Goal: Task Accomplishment & Management: Use online tool/utility

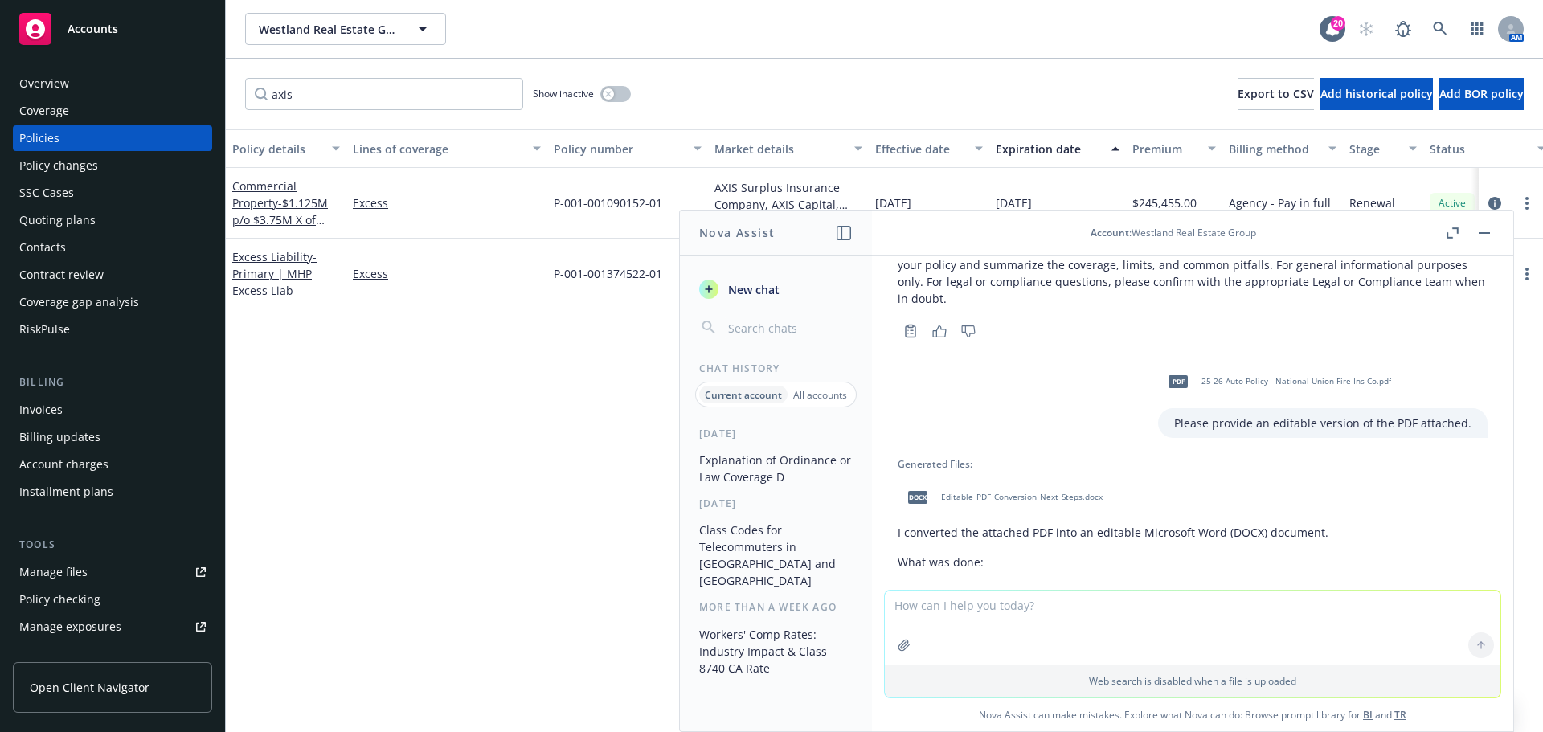
scroll to position [597, 0]
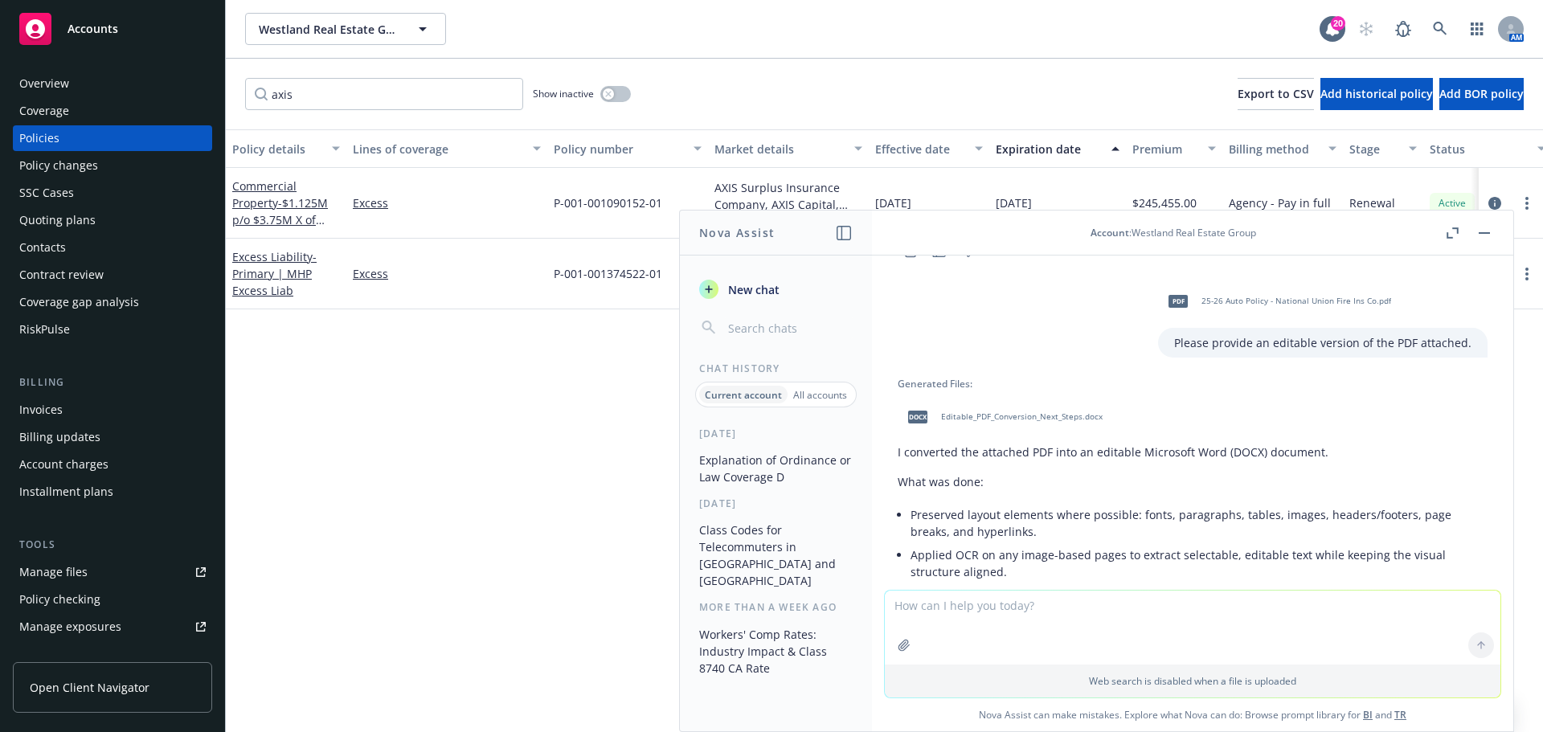
click at [954, 412] on span "Editable_PDF_Conversion_Next_Steps.docx" at bounding box center [1022, 417] width 162 height 10
drag, startPoint x: 734, startPoint y: 703, endPoint x: 949, endPoint y: 661, distance: 219.6
click at [734, 703] on div "[DATE] Explanation of Ordinance or Law Coverage D [DATE] Class Codes for Teleco…" at bounding box center [776, 579] width 192 height 305
click at [957, 628] on textarea at bounding box center [1193, 628] width 616 height 74
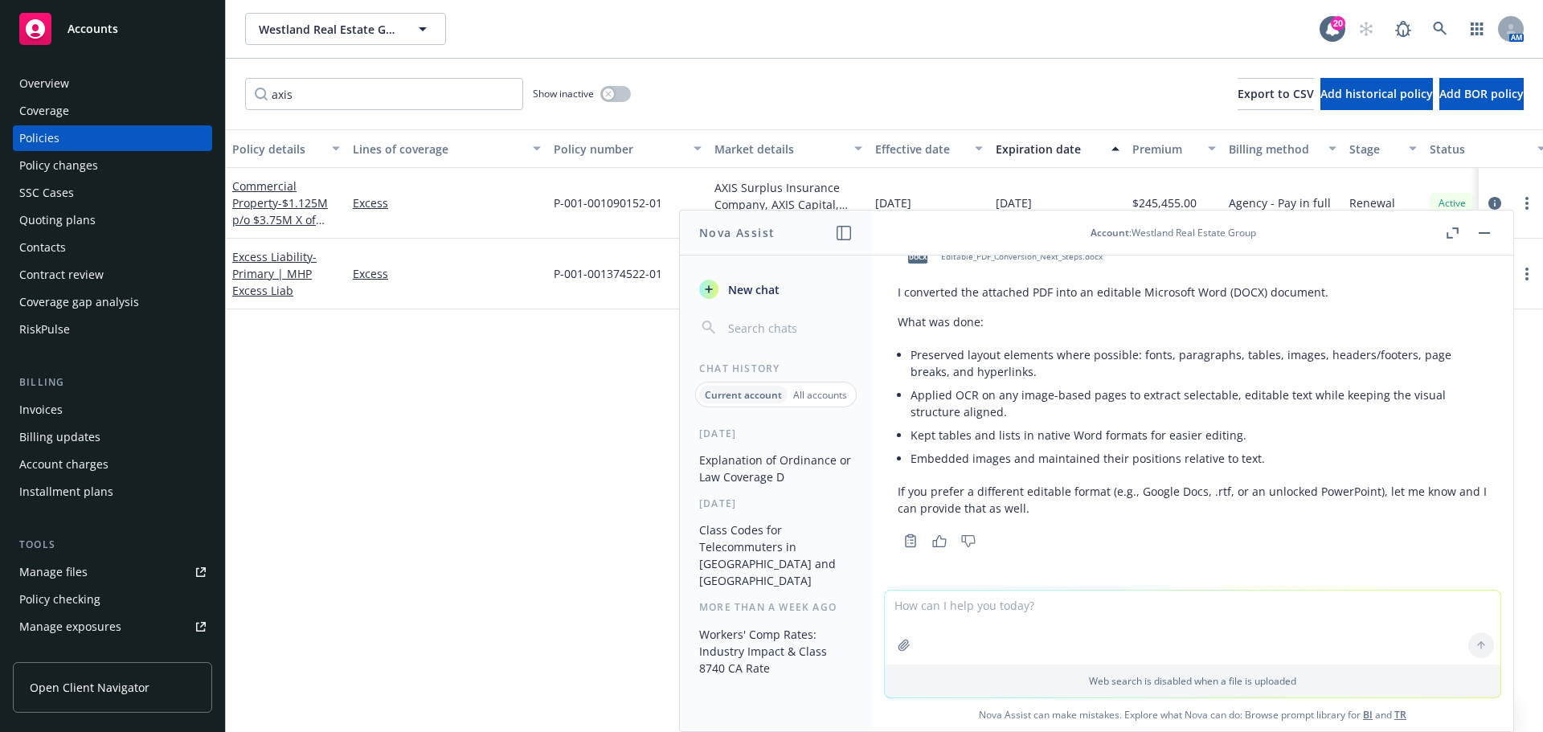
scroll to position [758, 0]
click at [1031, 534] on textarea at bounding box center [1193, 552] width 616 height 74
type textarea "Please see PDF attached. Thanks!"
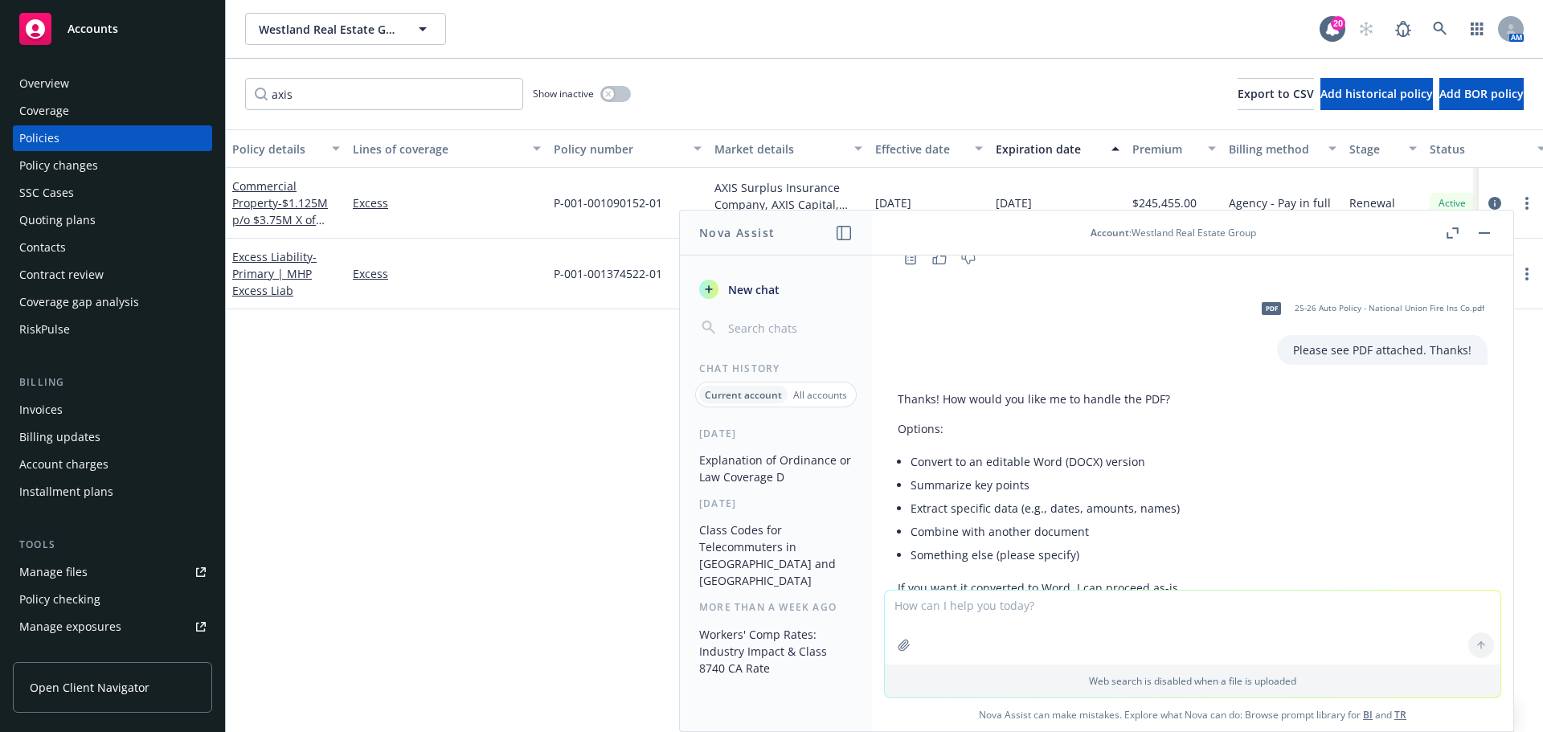
scroll to position [1121, 0]
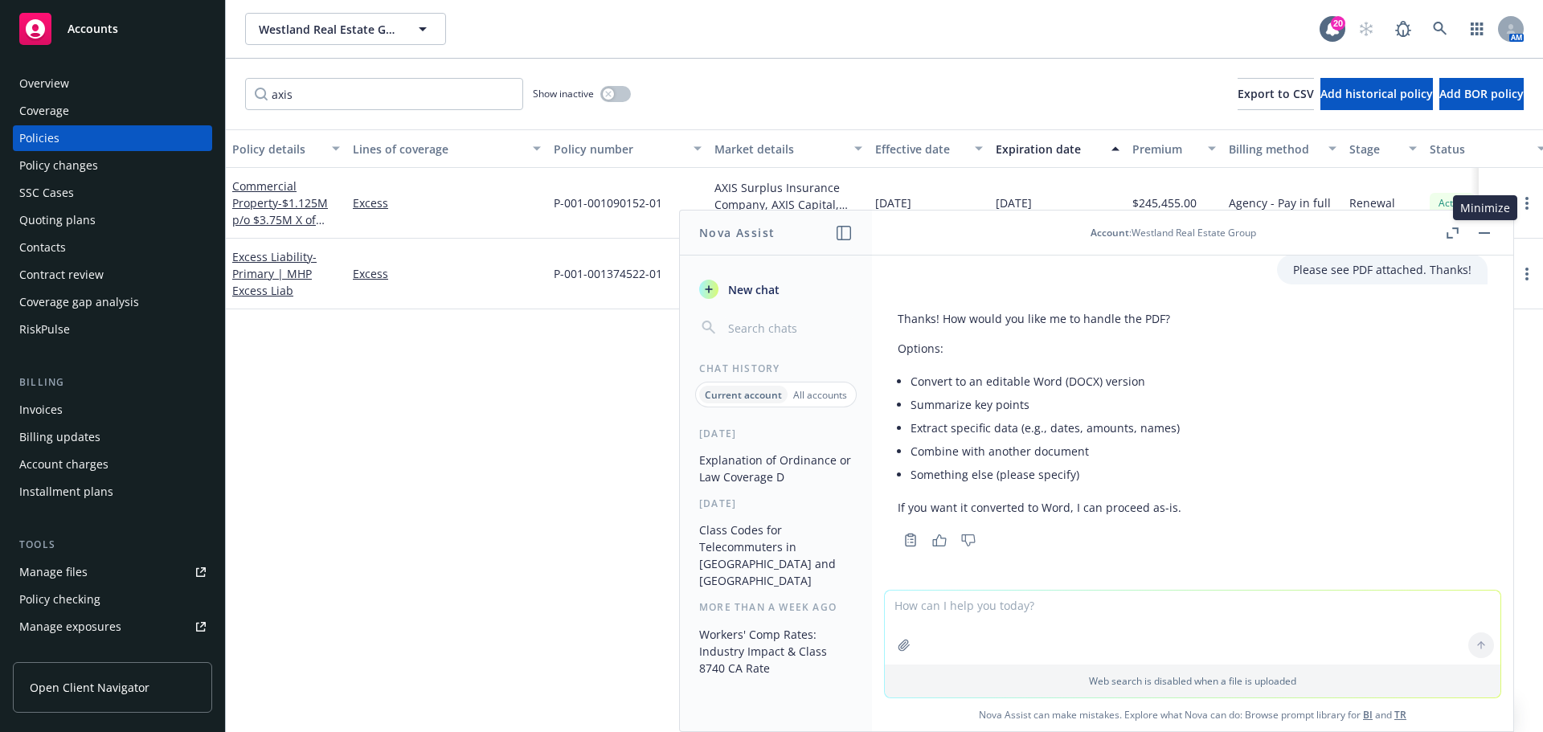
click at [1490, 234] on button "button" at bounding box center [1484, 232] width 19 height 19
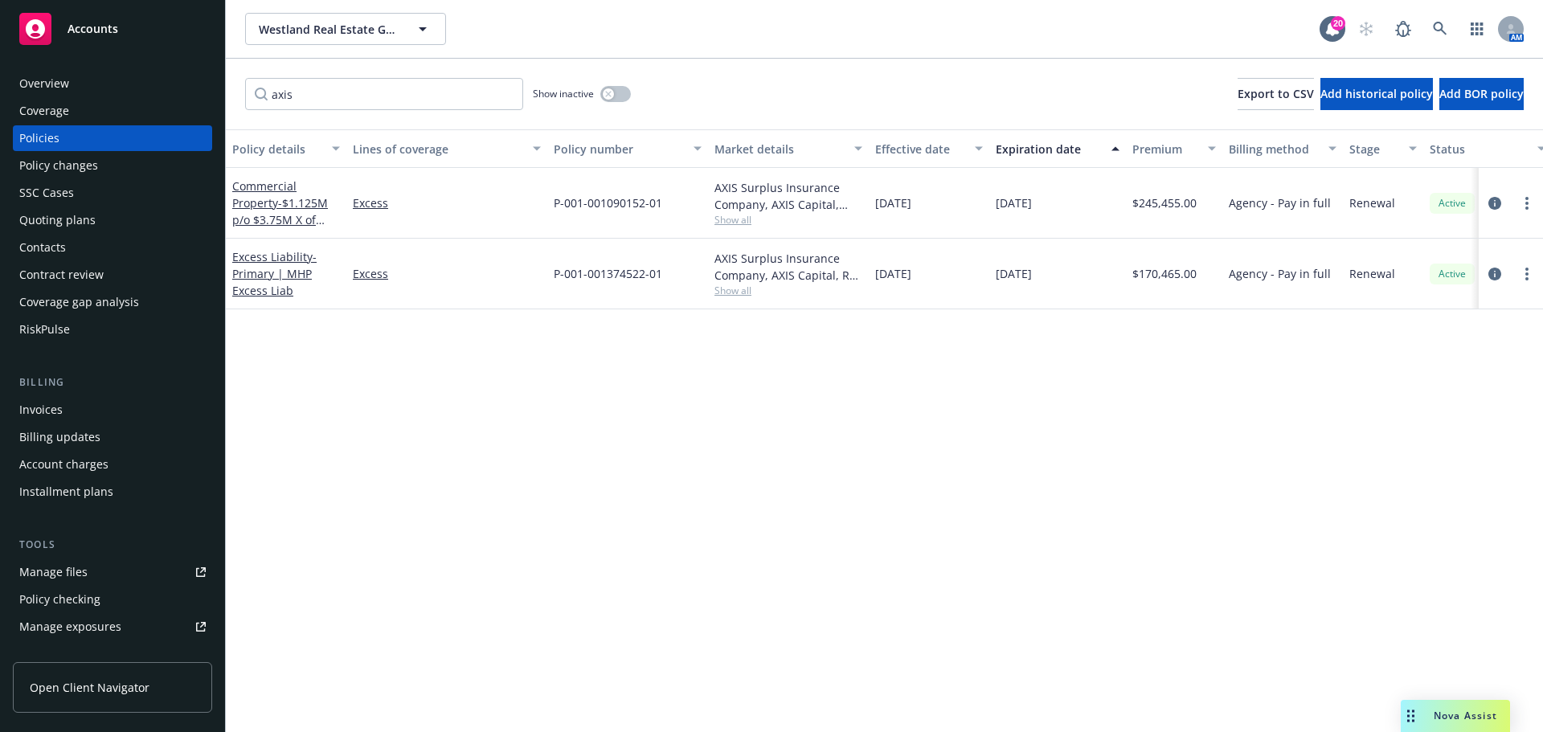
drag, startPoint x: 819, startPoint y: 667, endPoint x: 1482, endPoint y: 714, distance: 664.8
click at [819, 667] on div "Policy details Lines of coverage Policy number Market details Effective date Ex…" at bounding box center [884, 430] width 1317 height 603
click at [1437, 713] on span "Nova Assist" at bounding box center [1466, 716] width 64 height 14
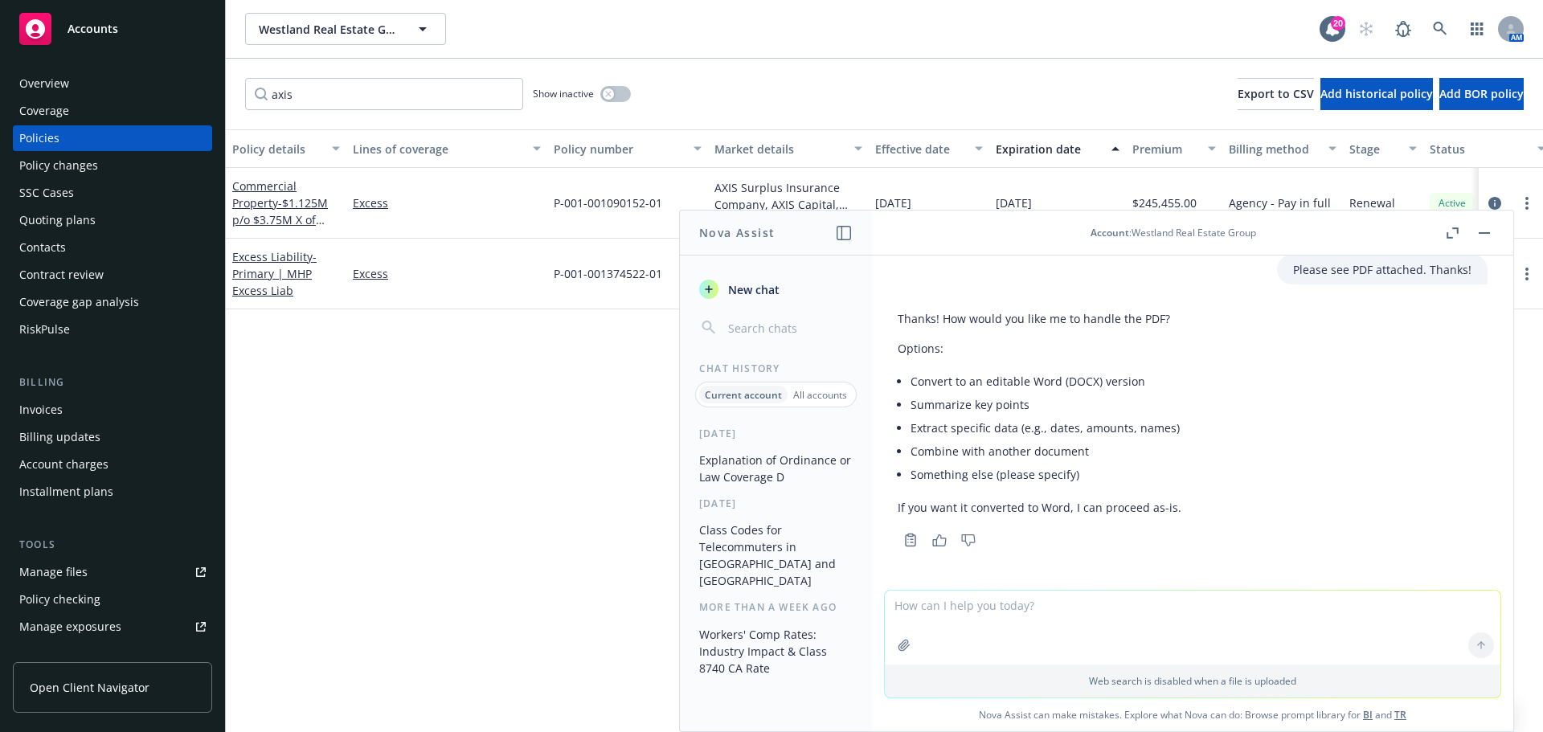
click at [1065, 627] on textarea at bounding box center [1193, 628] width 616 height 74
type textarea "l"
type textarea "Please convert to editable Word version. Thank you!"
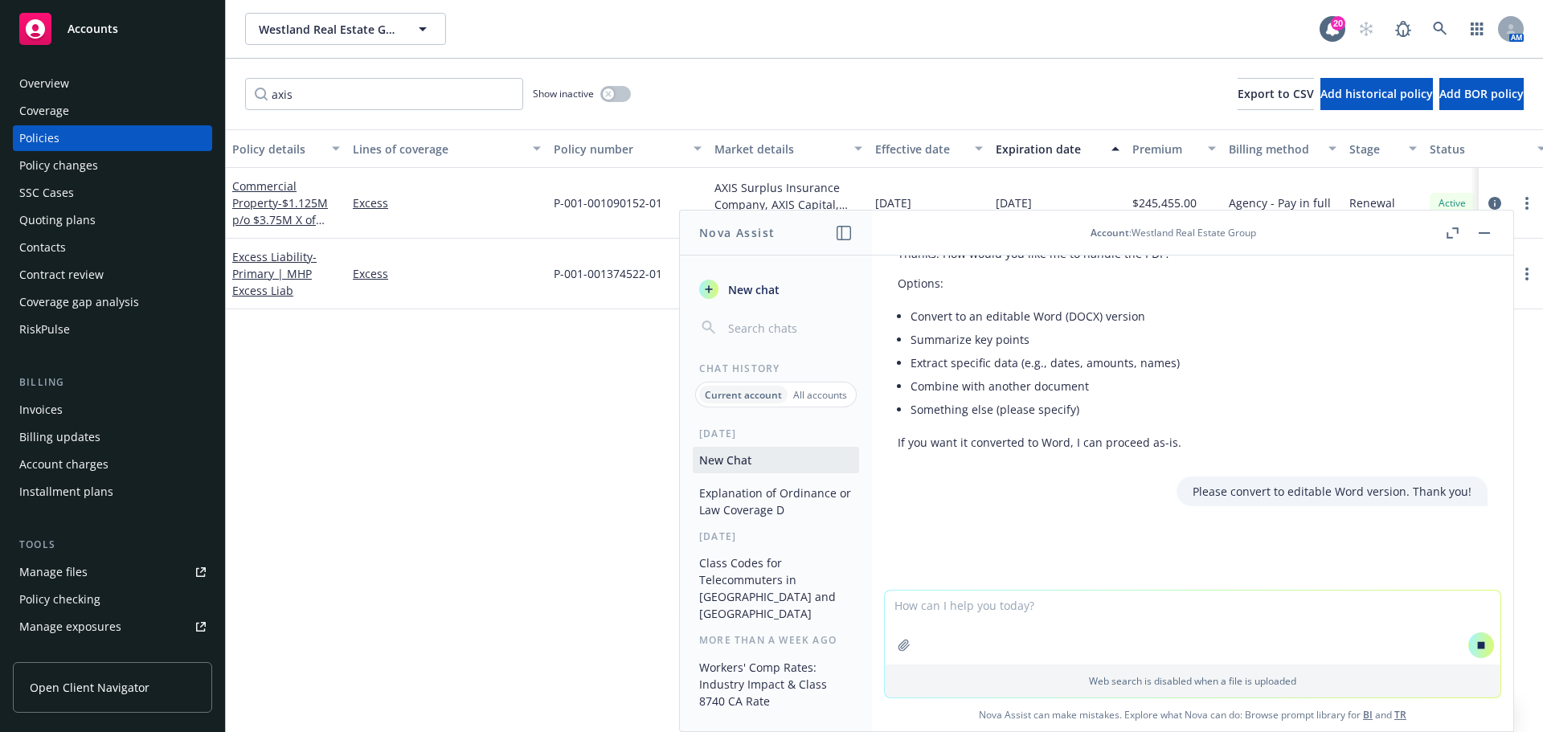
scroll to position [1128, 0]
click at [331, 477] on div "Policy details Lines of coverage Policy number Market details Effective date Ex…" at bounding box center [884, 430] width 1317 height 603
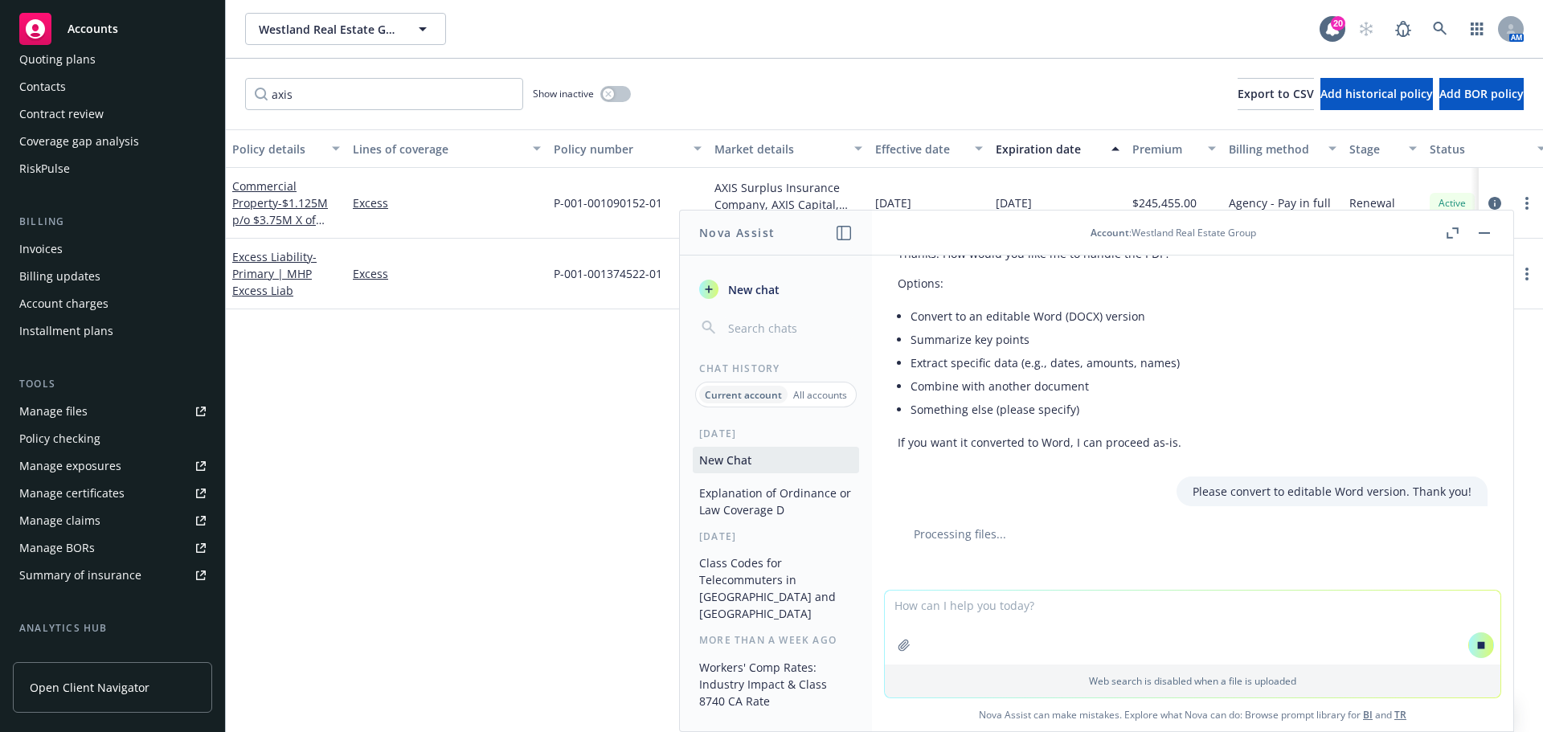
scroll to position [1137, 0]
click at [92, 438] on div "Policy checking" at bounding box center [59, 439] width 81 height 26
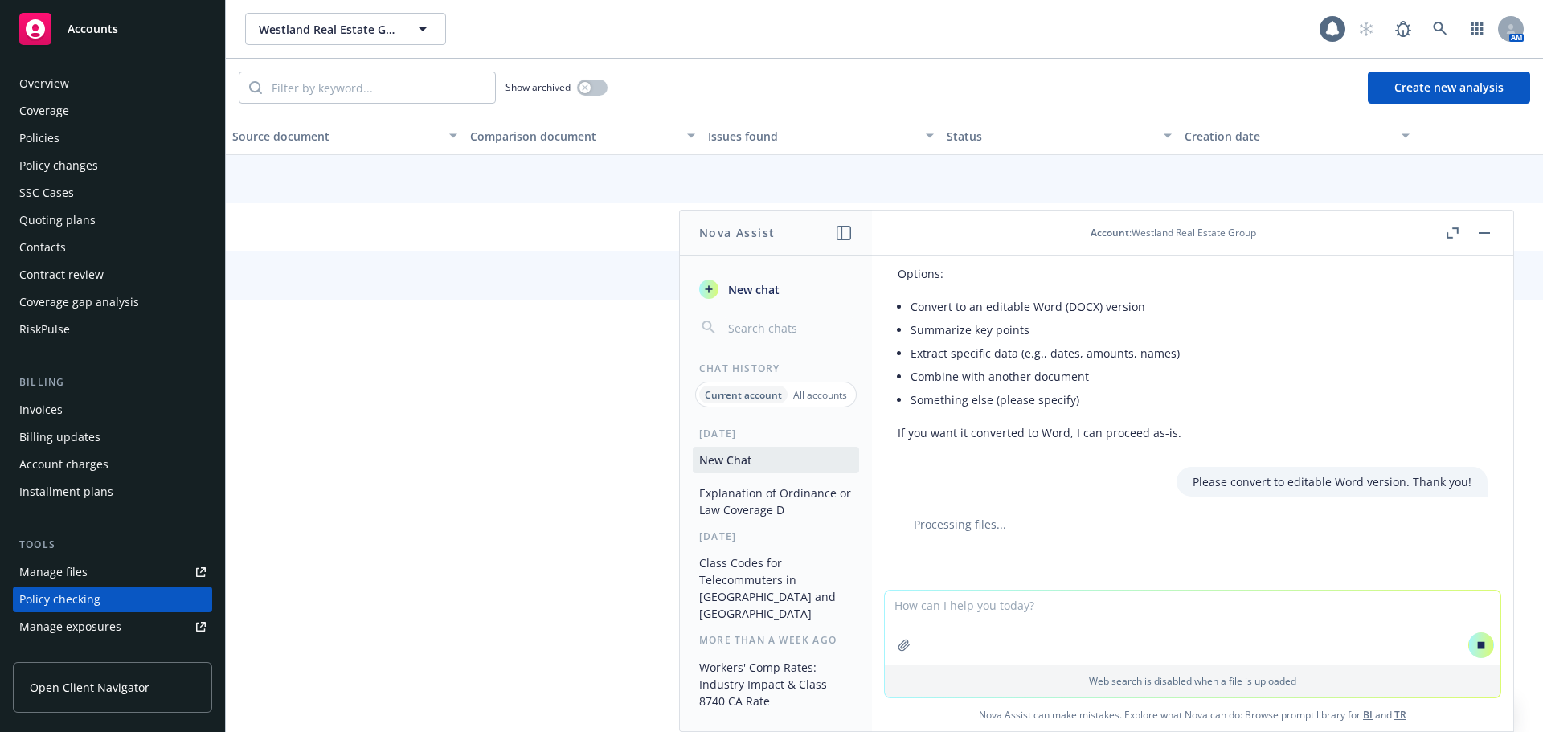
scroll to position [208, 0]
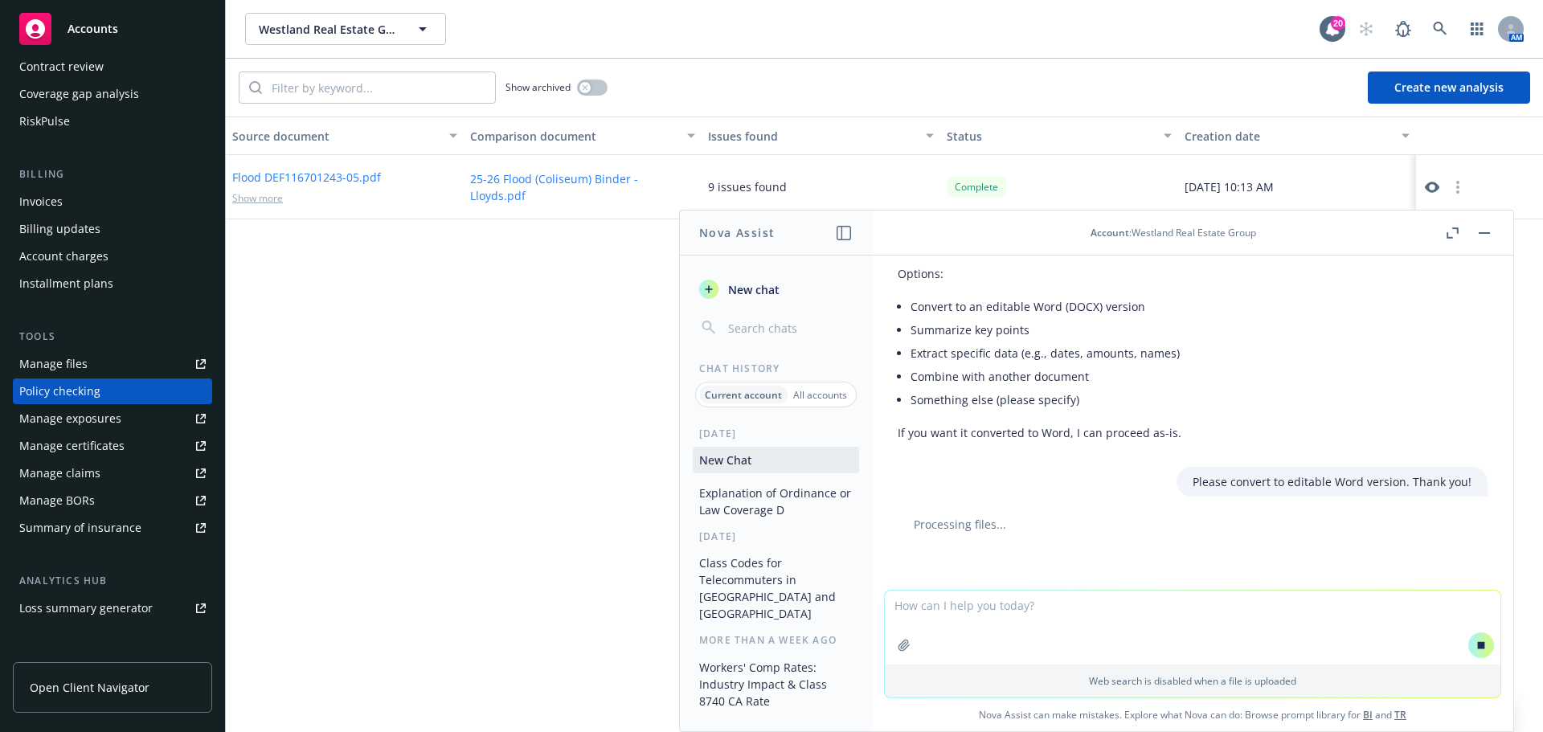
click at [1475, 77] on button "Create new analysis" at bounding box center [1449, 88] width 162 height 32
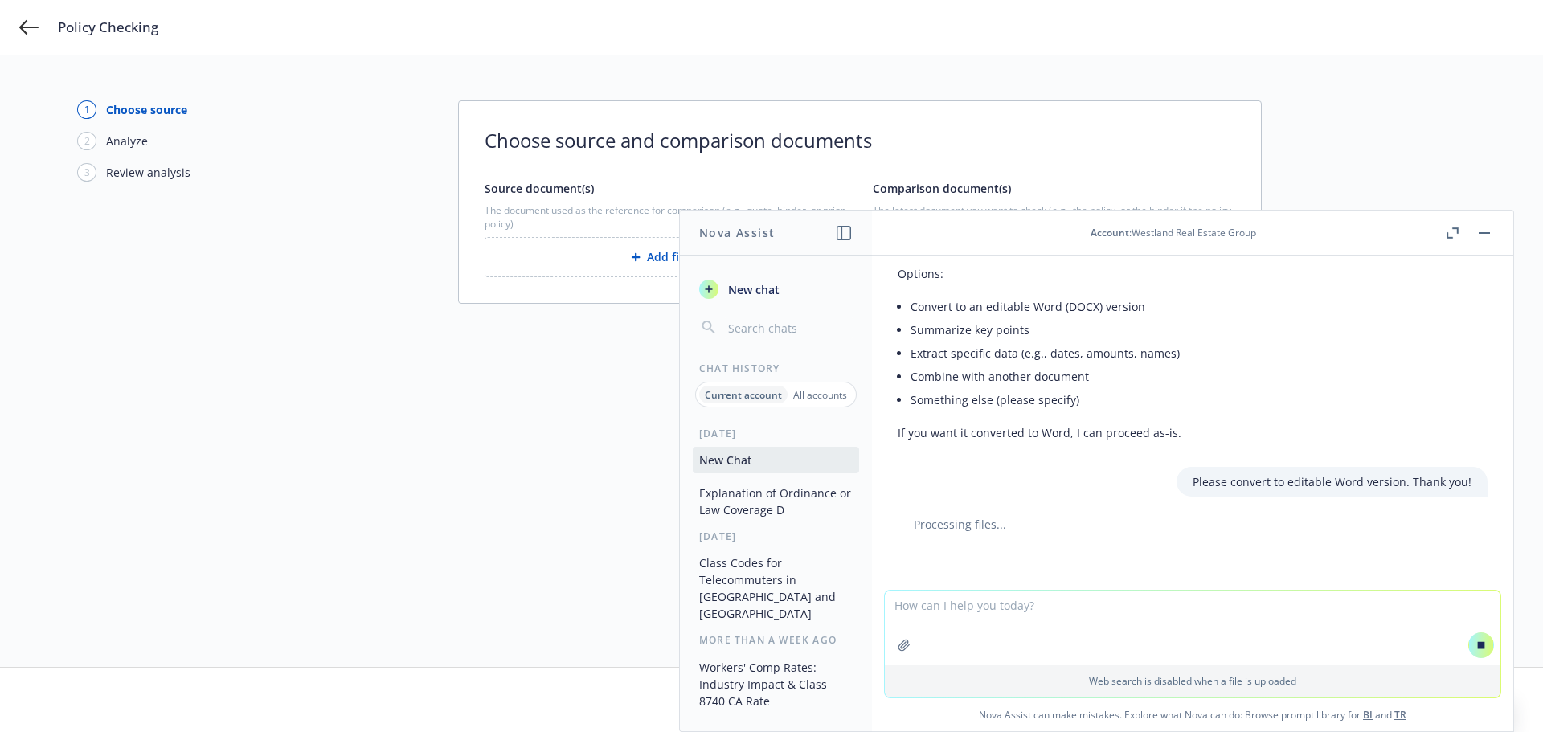
click at [1486, 232] on icon "button" at bounding box center [1484, 233] width 11 height 2
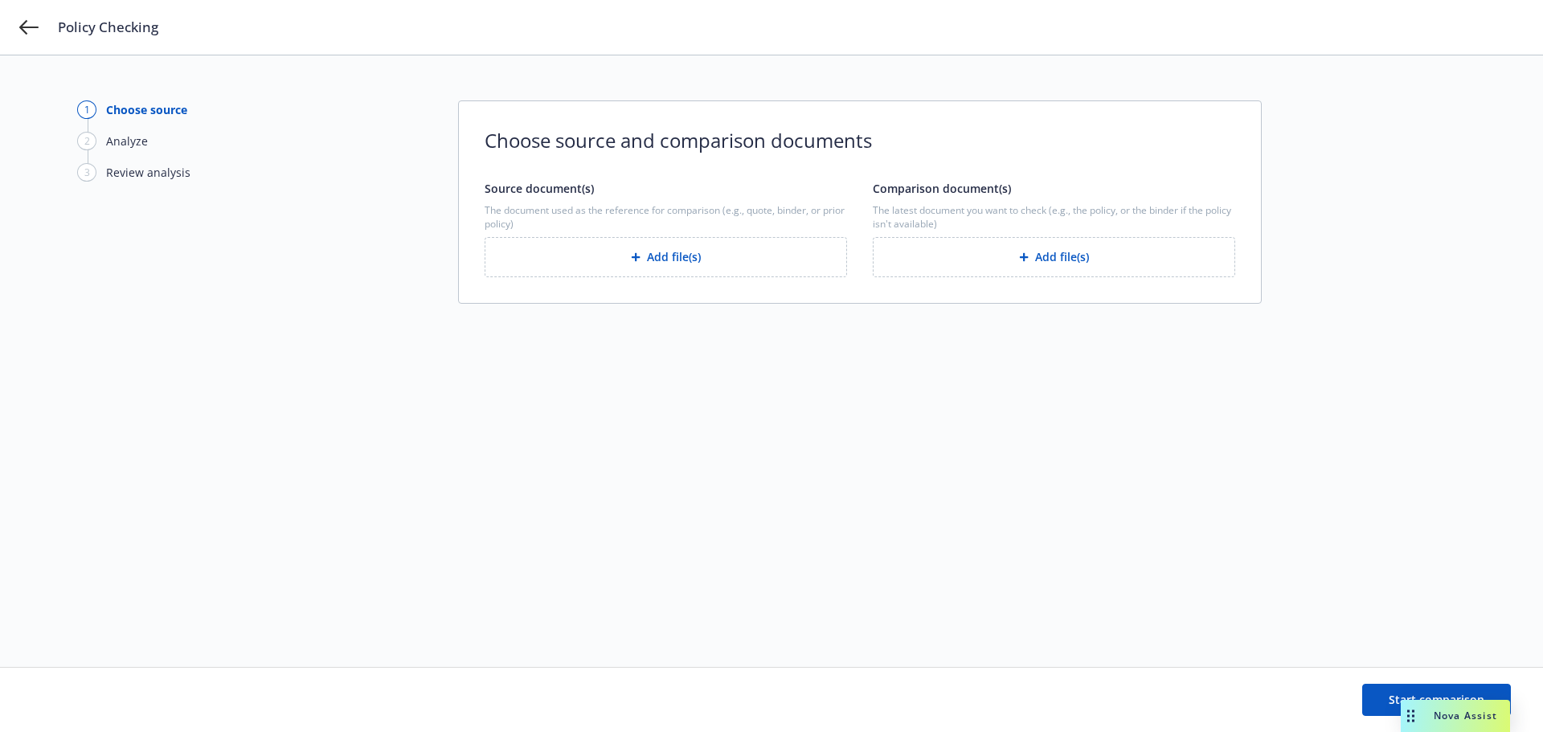
click at [1100, 264] on button "Add file(s)" at bounding box center [1054, 257] width 363 height 40
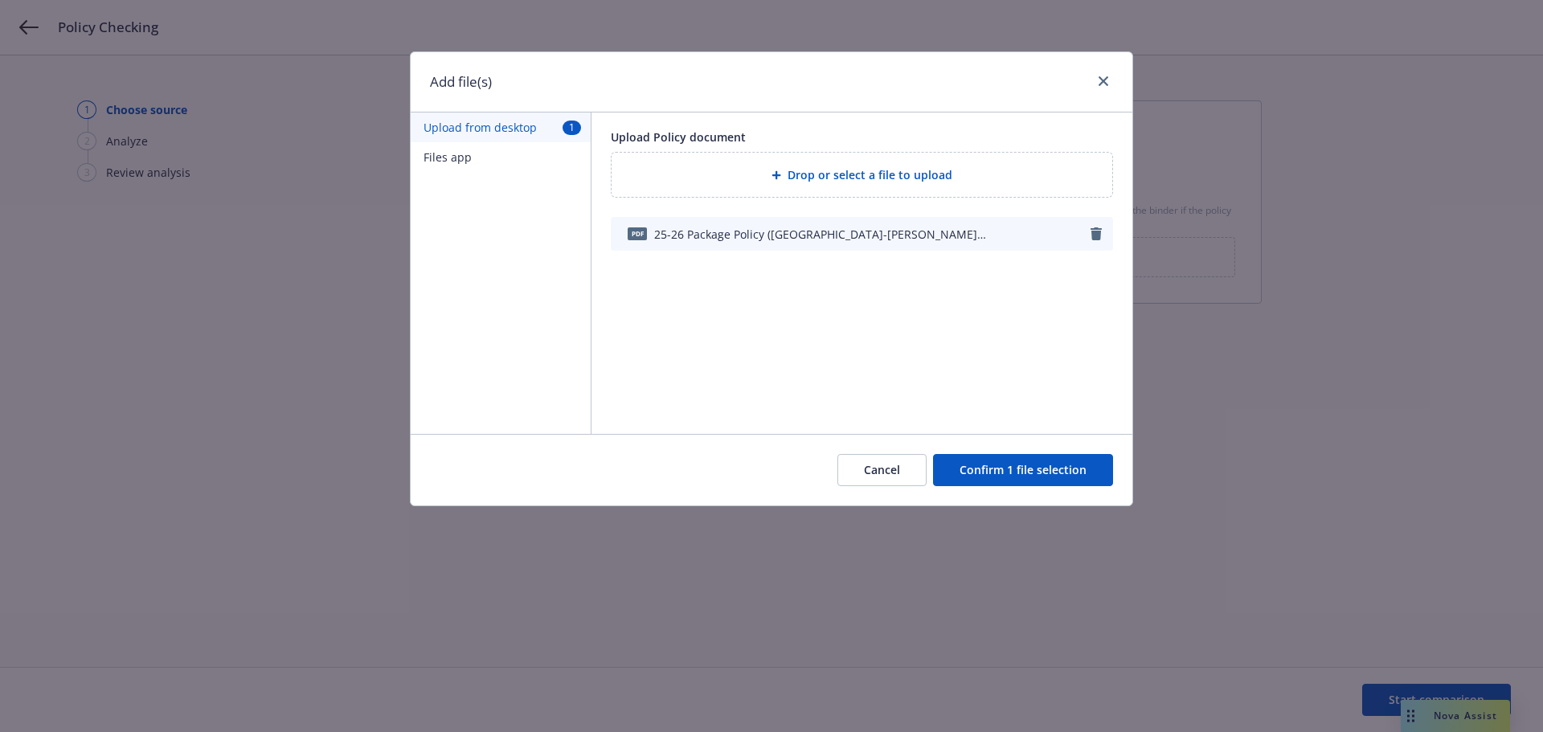
click at [1026, 471] on button "Confirm 1 file selection" at bounding box center [1023, 470] width 180 height 32
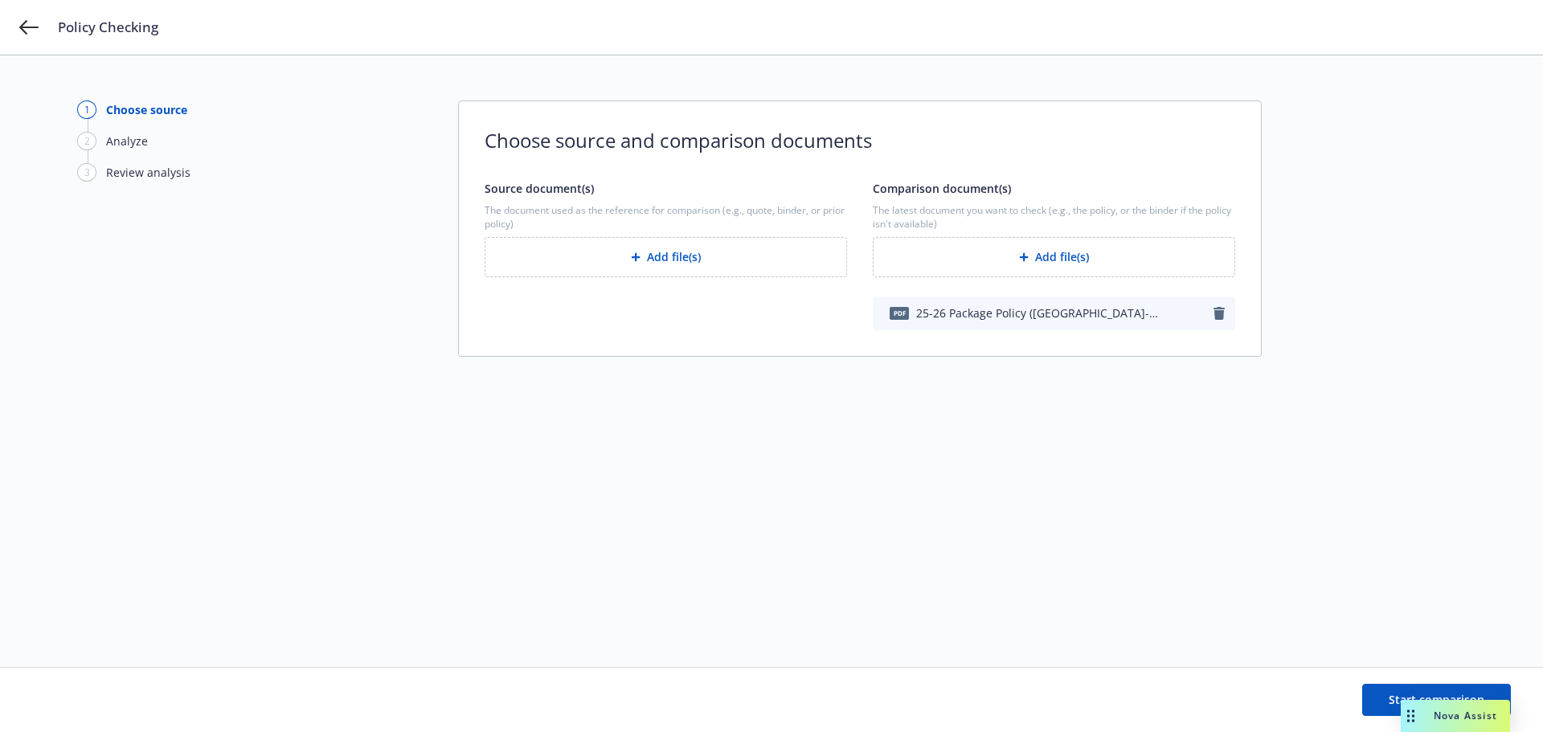
click at [654, 254] on button "Add file(s)" at bounding box center [666, 257] width 363 height 40
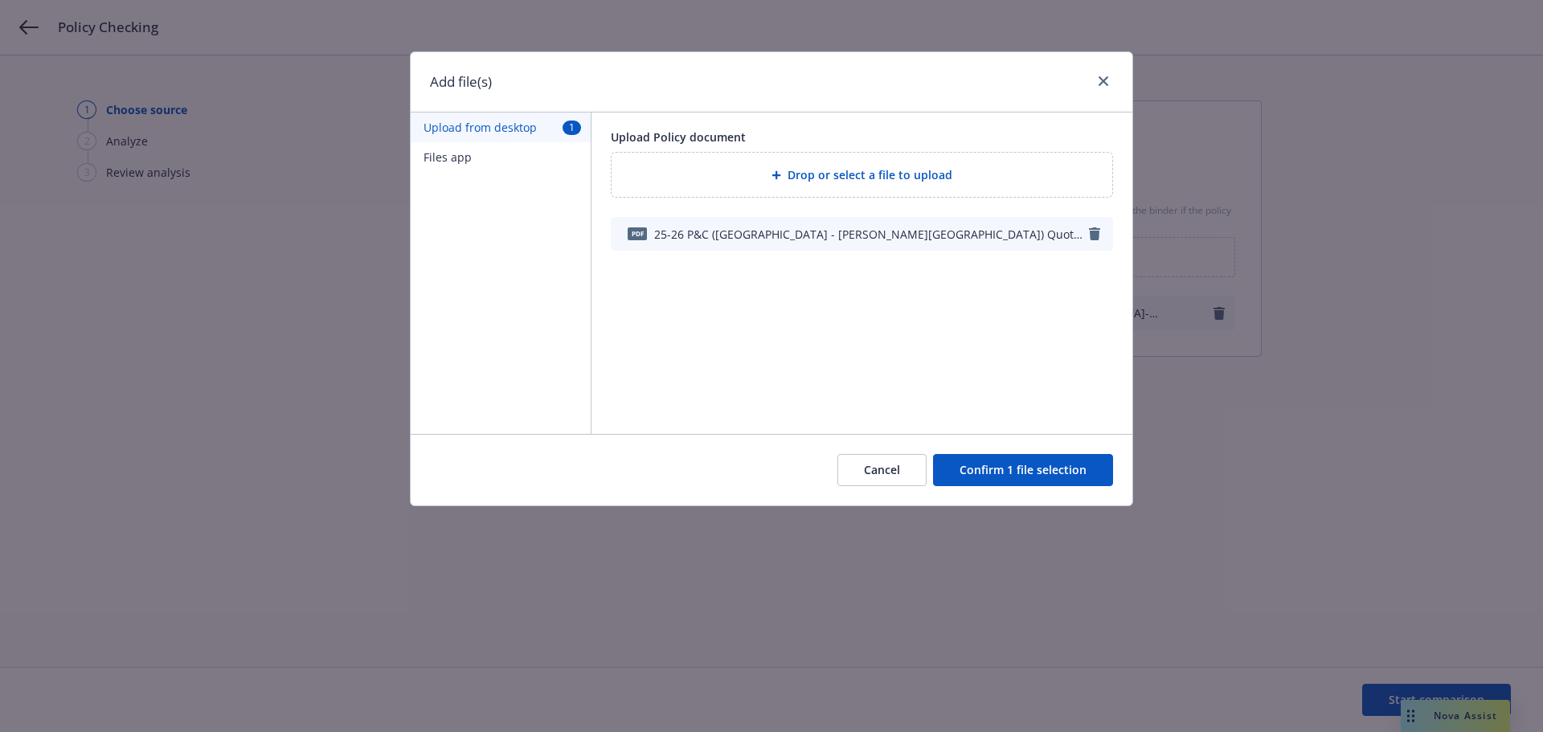
click at [1040, 466] on button "Confirm 1 file selection" at bounding box center [1023, 470] width 180 height 32
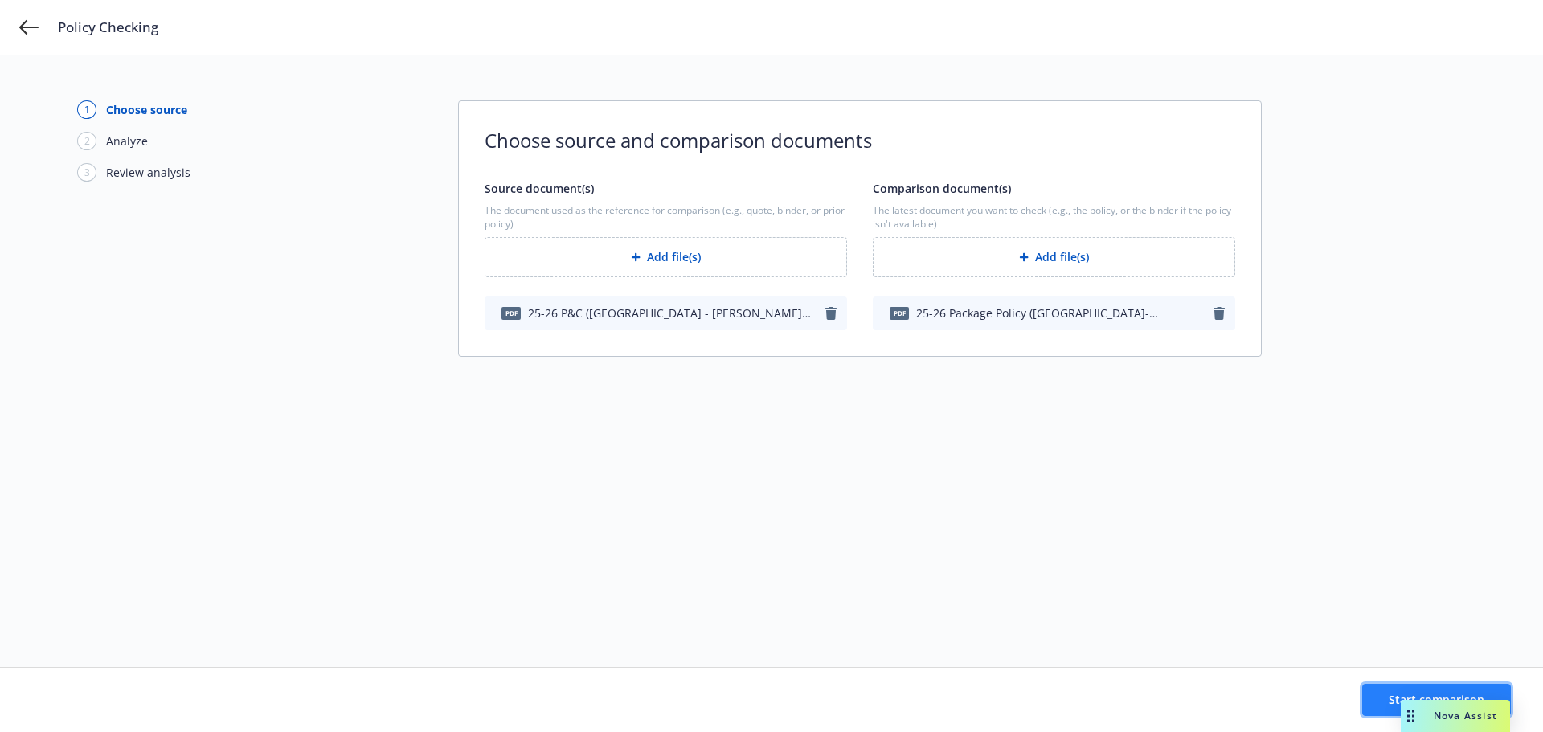
click at [1395, 706] on span "Start comparison" at bounding box center [1437, 699] width 96 height 15
click at [1460, 716] on span "Nova Assist" at bounding box center [1466, 716] width 64 height 14
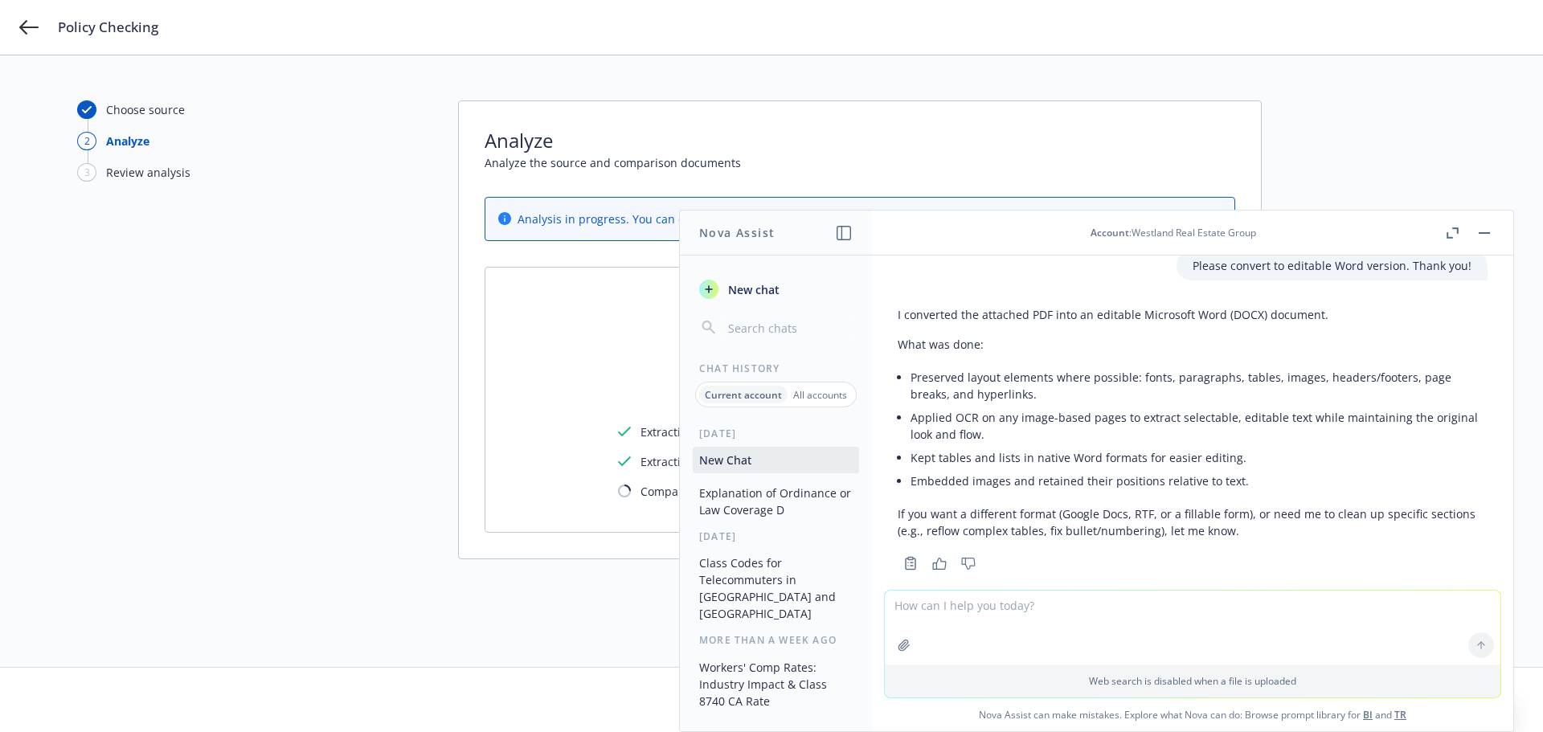
scroll to position [1464, 0]
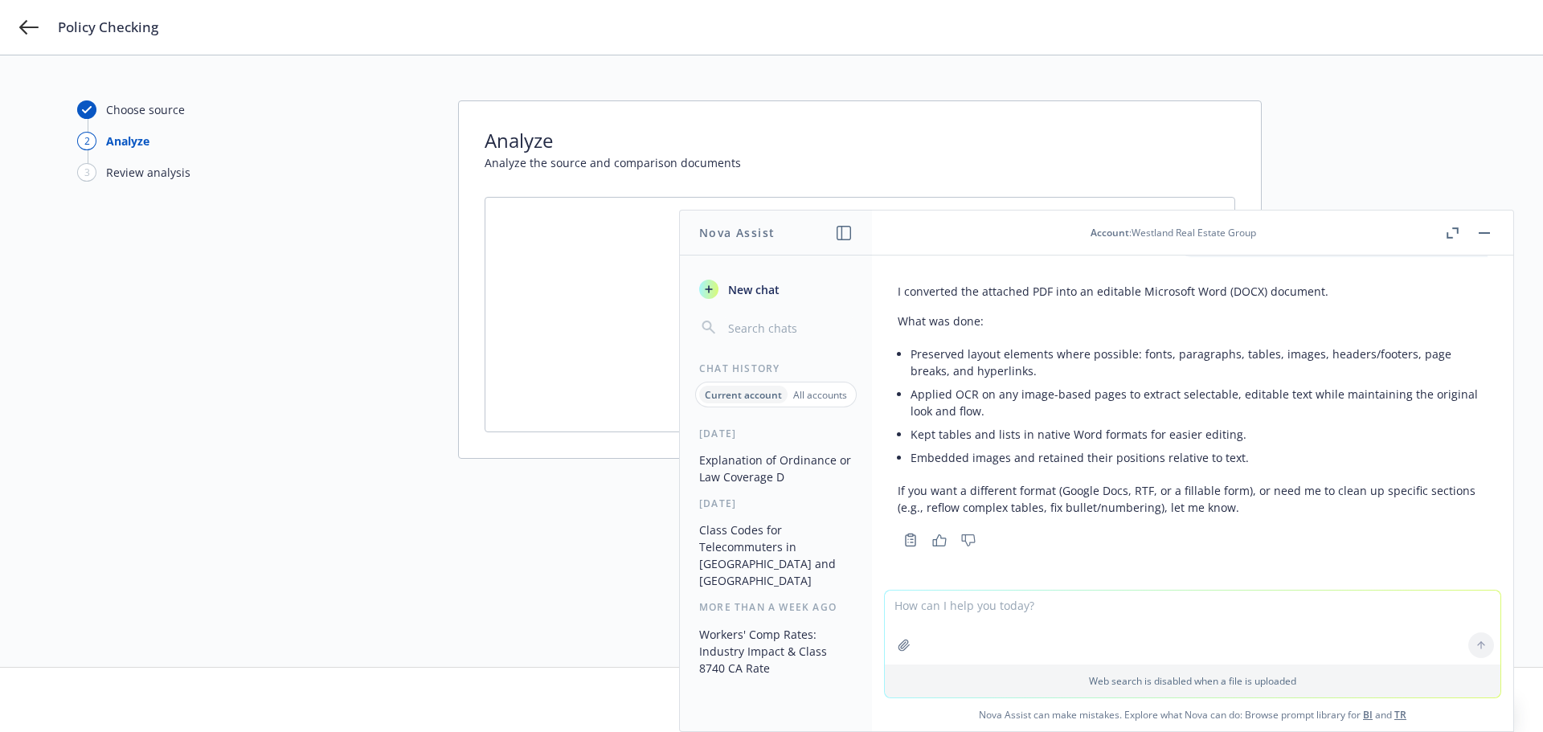
click at [1359, 535] on div "Copy to clipboard Thumbs up Thumbs down" at bounding box center [1193, 540] width 590 height 23
click at [1127, 632] on textarea at bounding box center [1193, 628] width 616 height 74
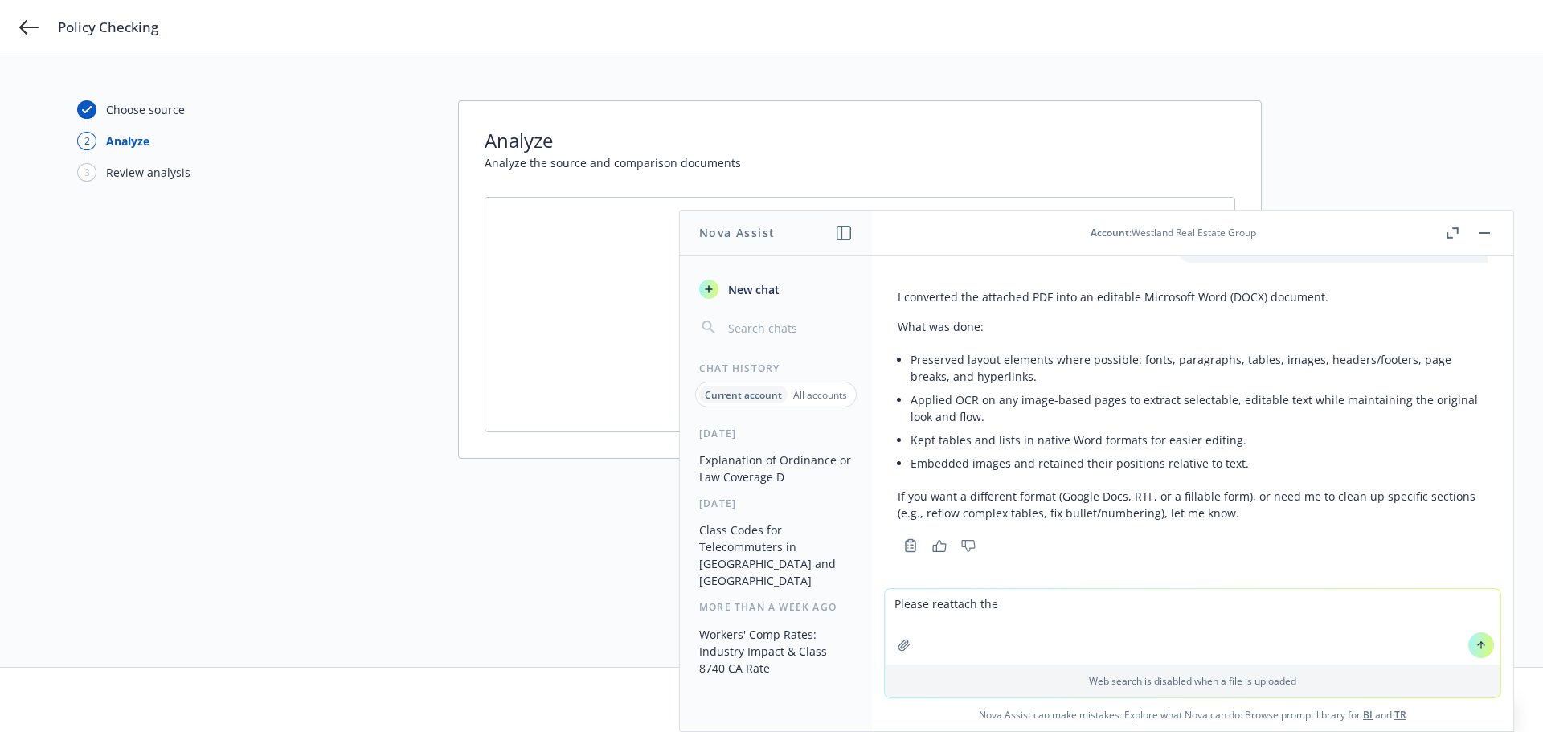
scroll to position [1465, 0]
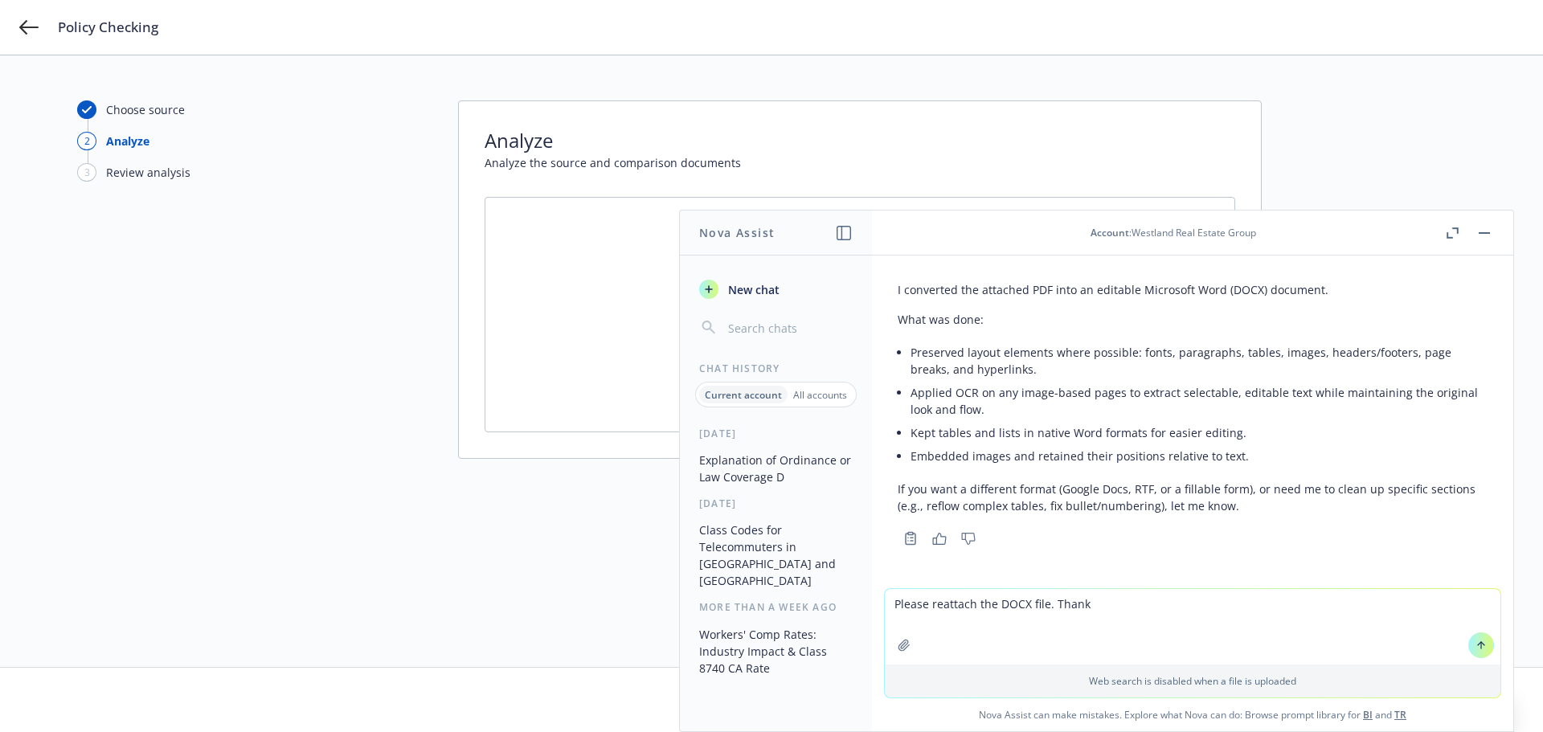
type textarea "Please reattach the DOCX file. Thanks"
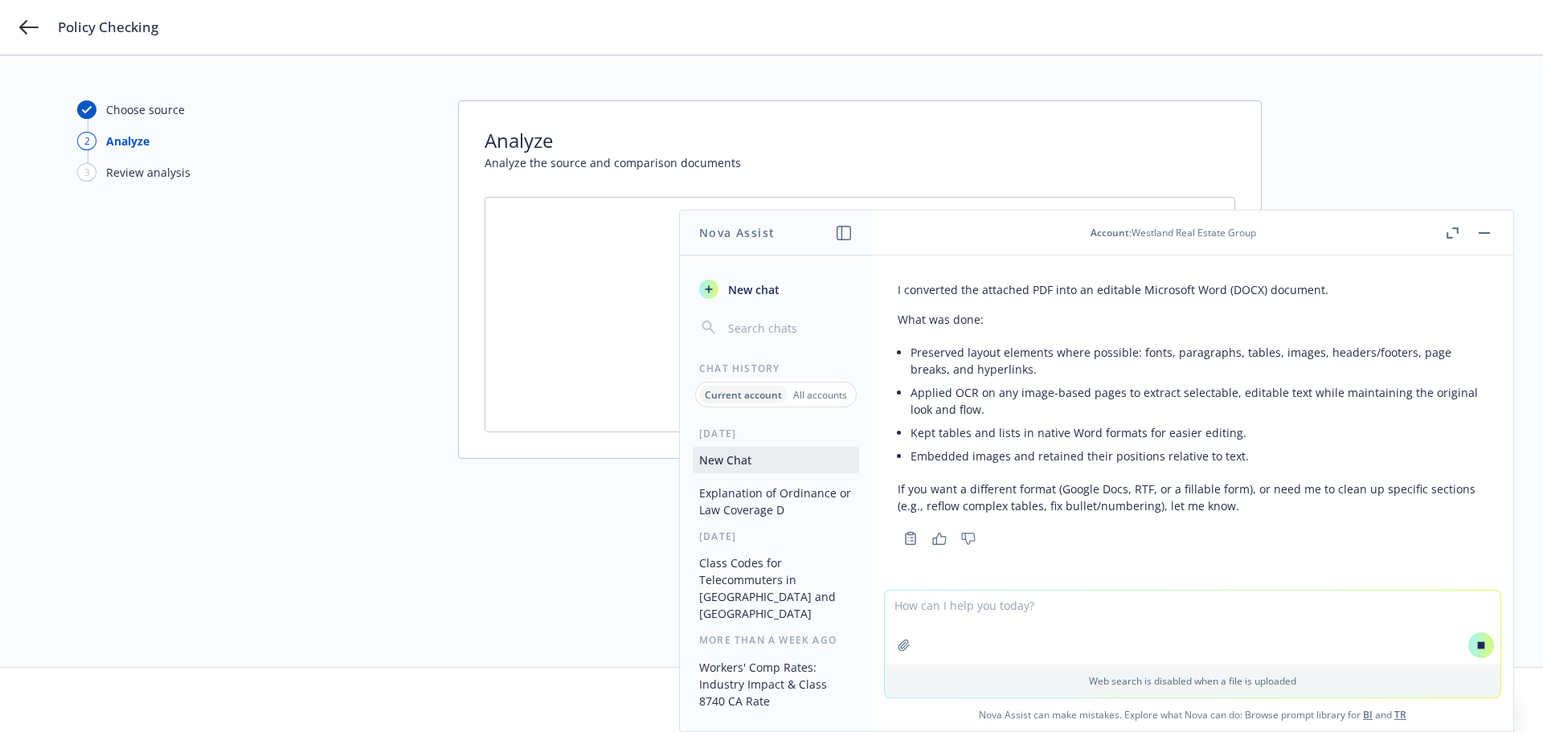
scroll to position [1442, 0]
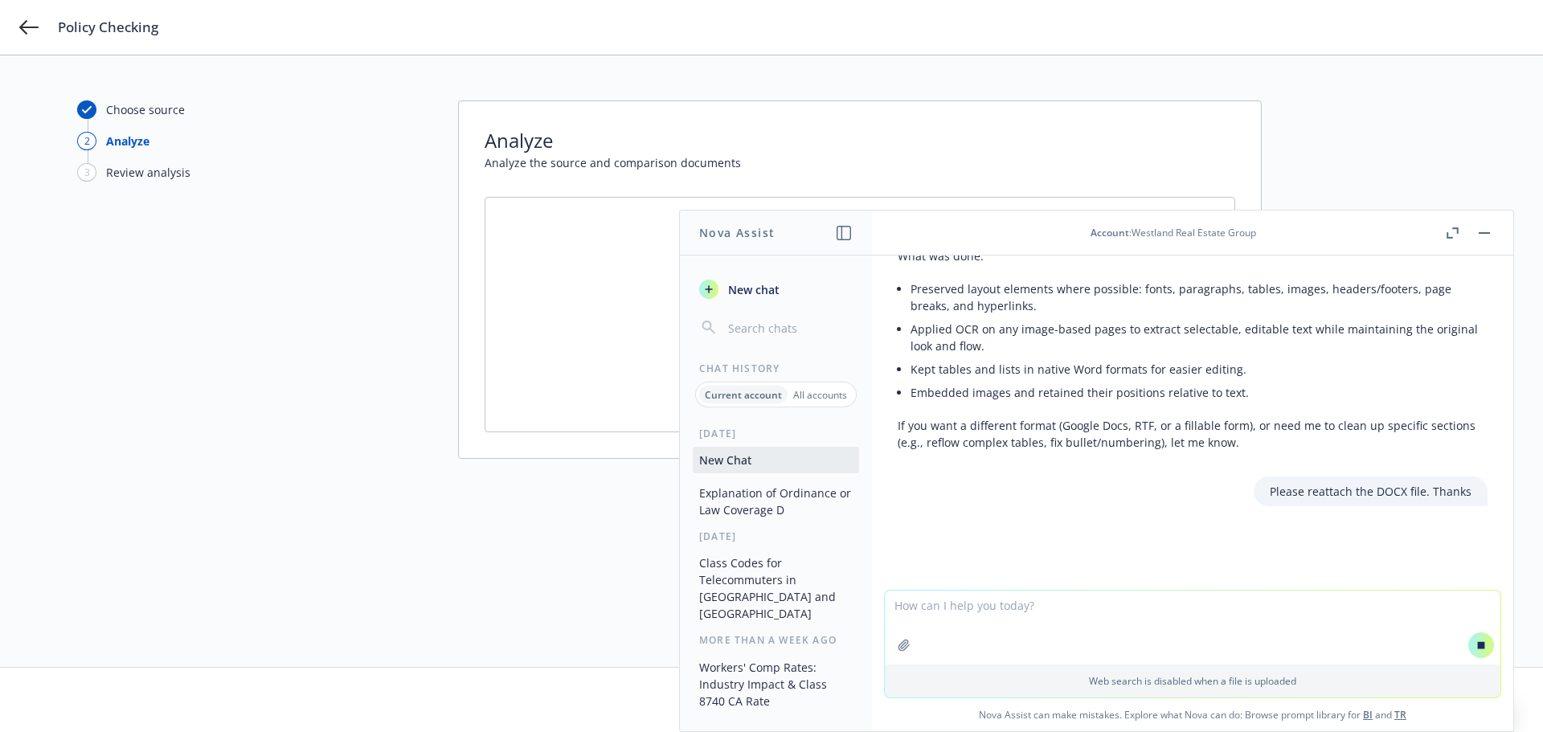
click at [381, 389] on div "Choose source 2 Analyze 3 Review analysis Analyze Analyze the source and compar…" at bounding box center [771, 361] width 1389 height 522
click at [1487, 235] on button "button" at bounding box center [1484, 232] width 19 height 19
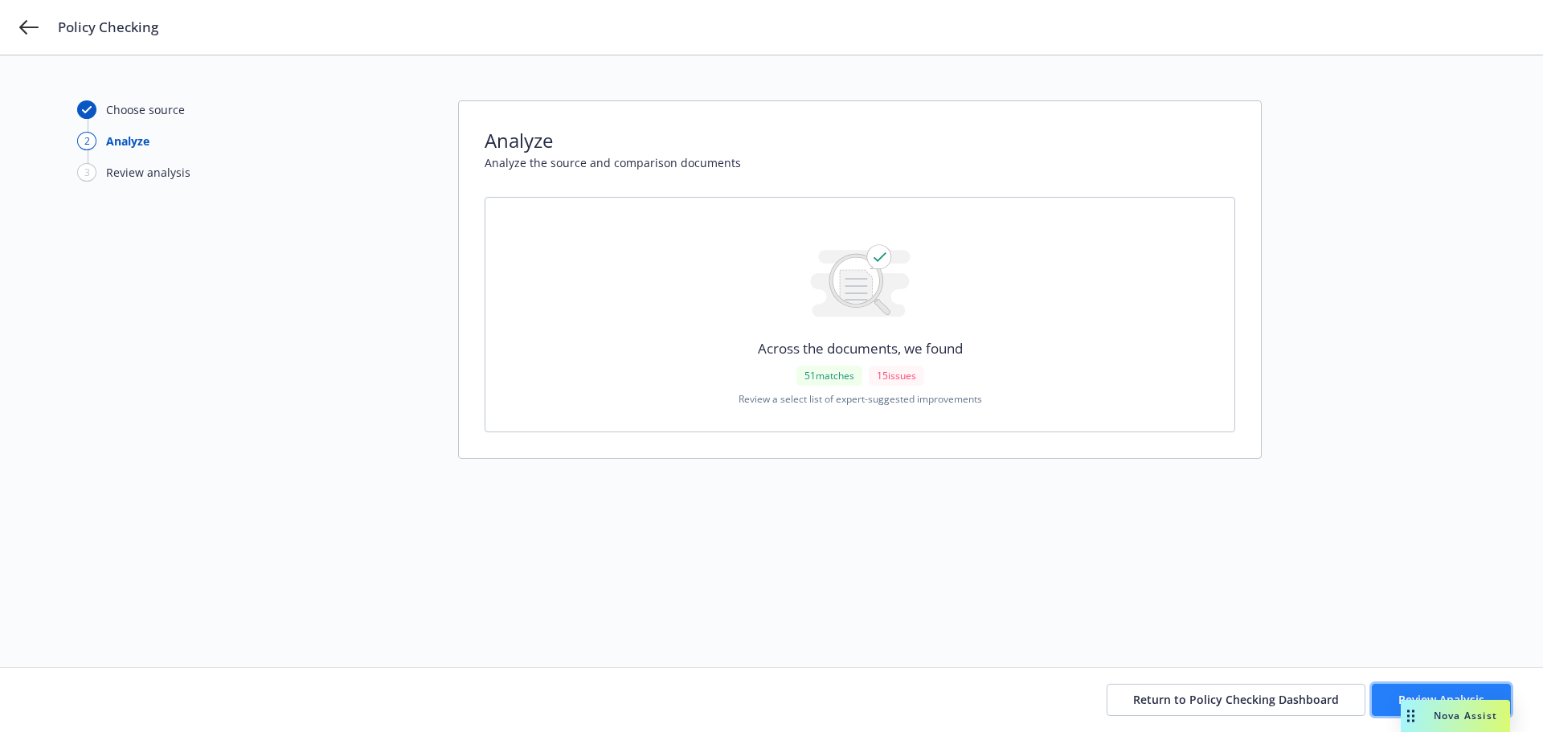
click at [1391, 695] on button "Review Analysis" at bounding box center [1441, 700] width 139 height 32
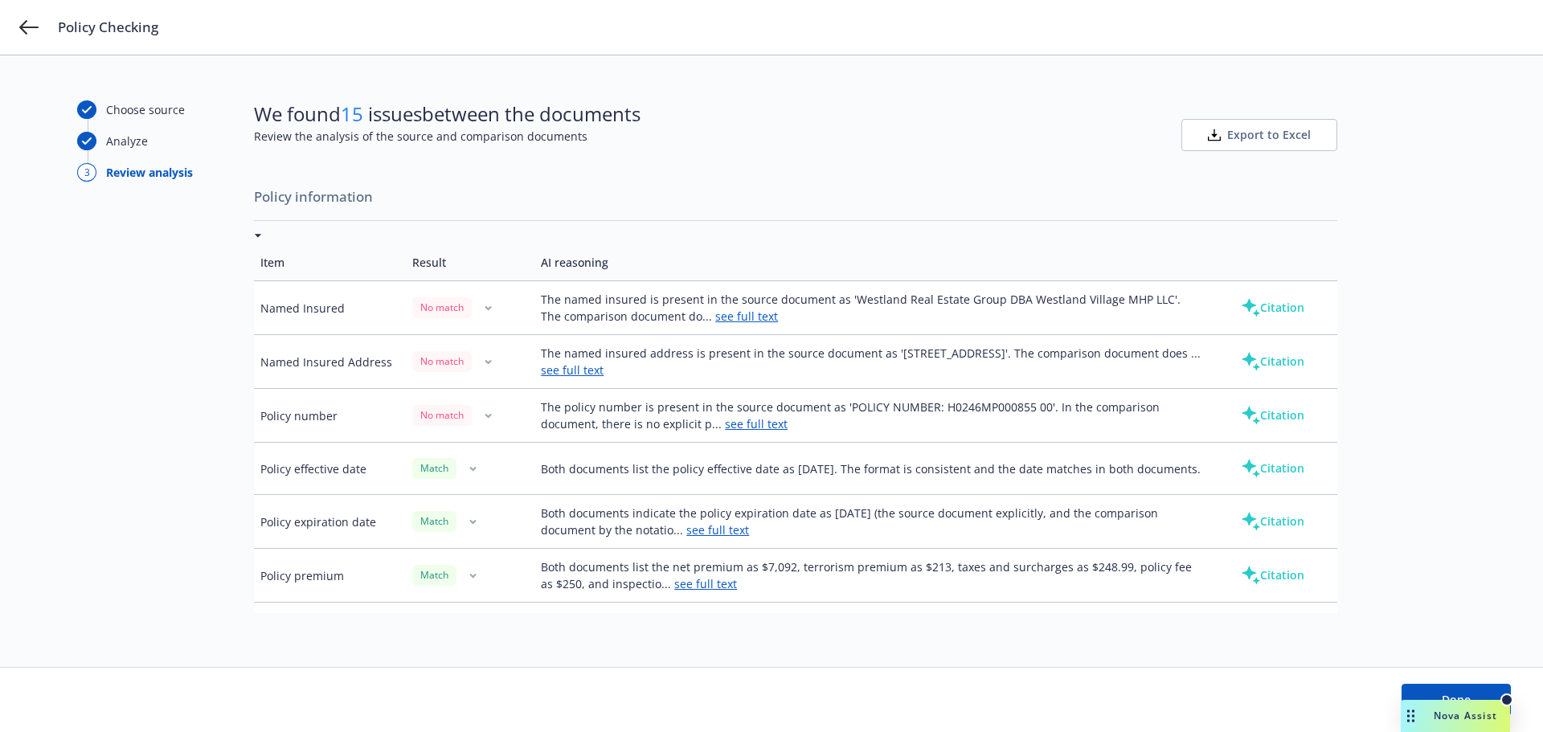
click at [1049, 39] on div "Policy Checking" at bounding box center [771, 27] width 1543 height 55
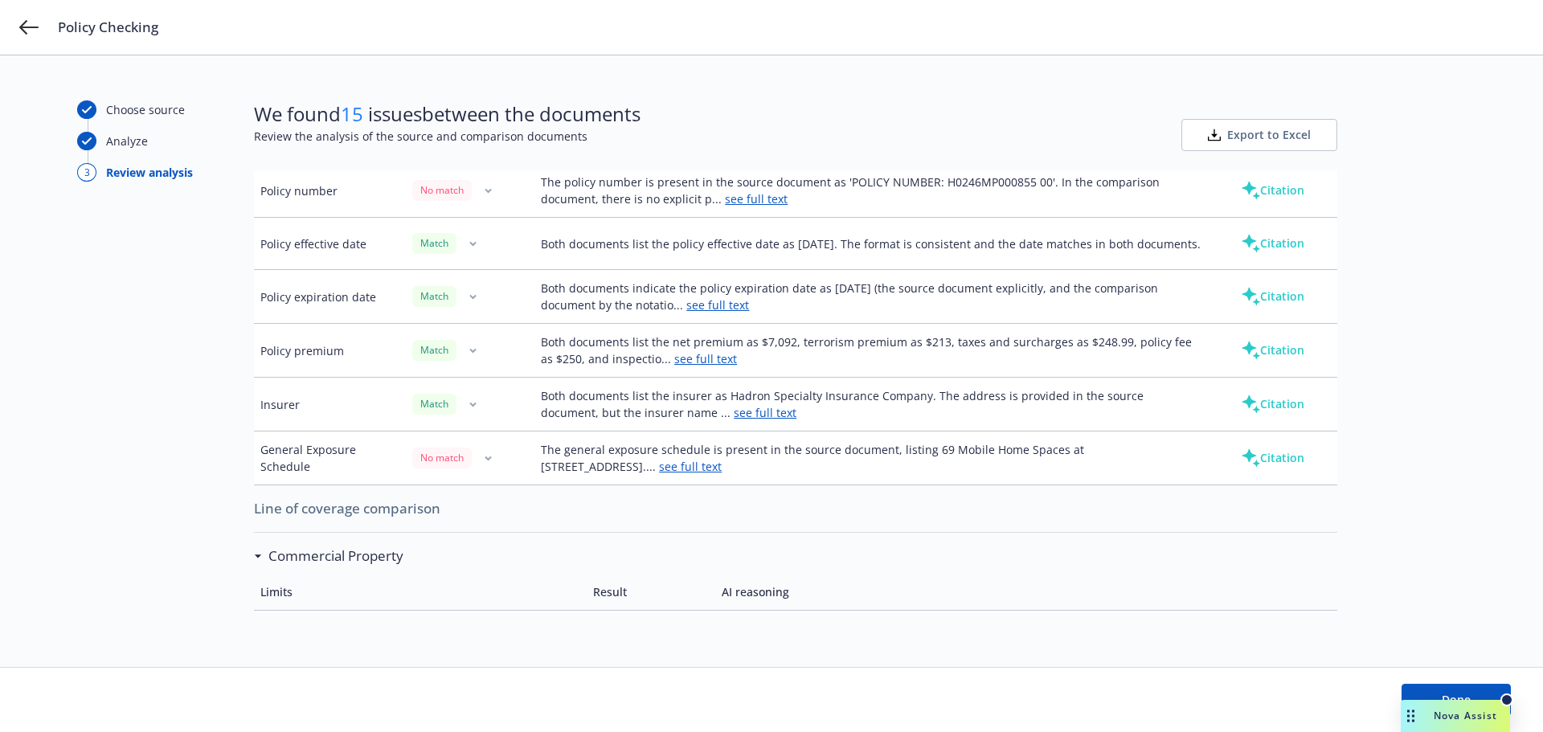
scroll to position [322, 0]
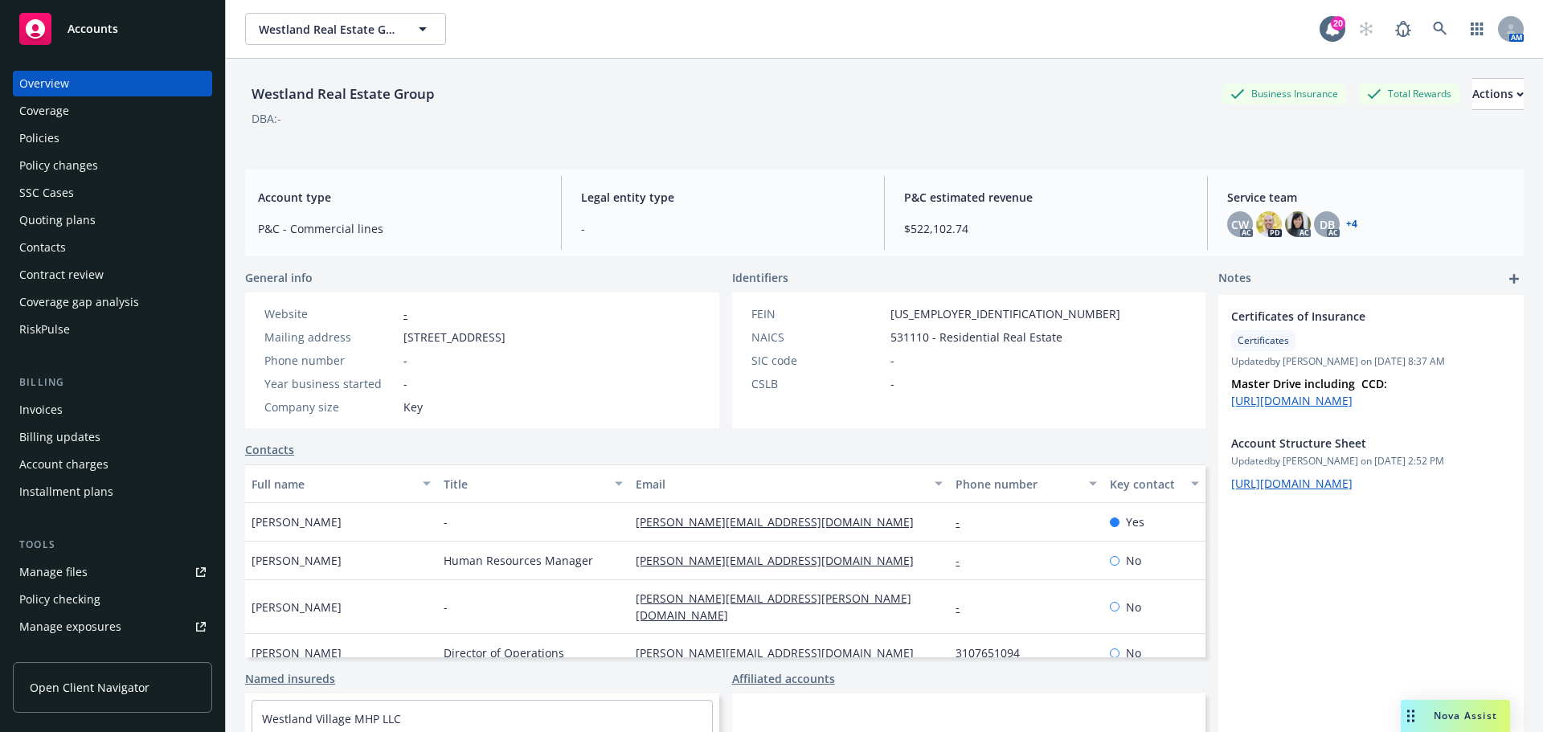
click at [119, 145] on div "Policies" at bounding box center [112, 138] width 186 height 26
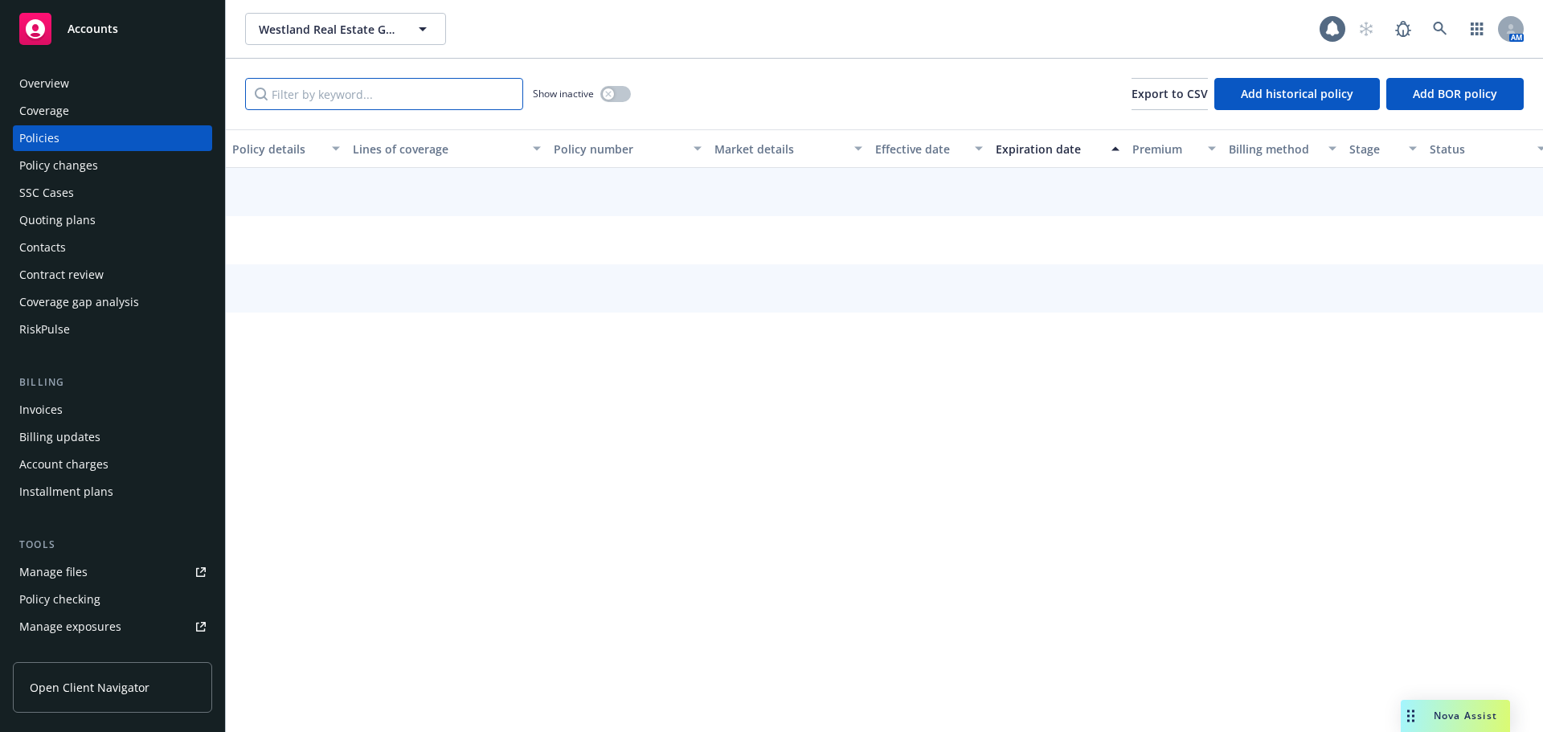
click at [385, 89] on input "Filter by keyword..." at bounding box center [384, 94] width 278 height 32
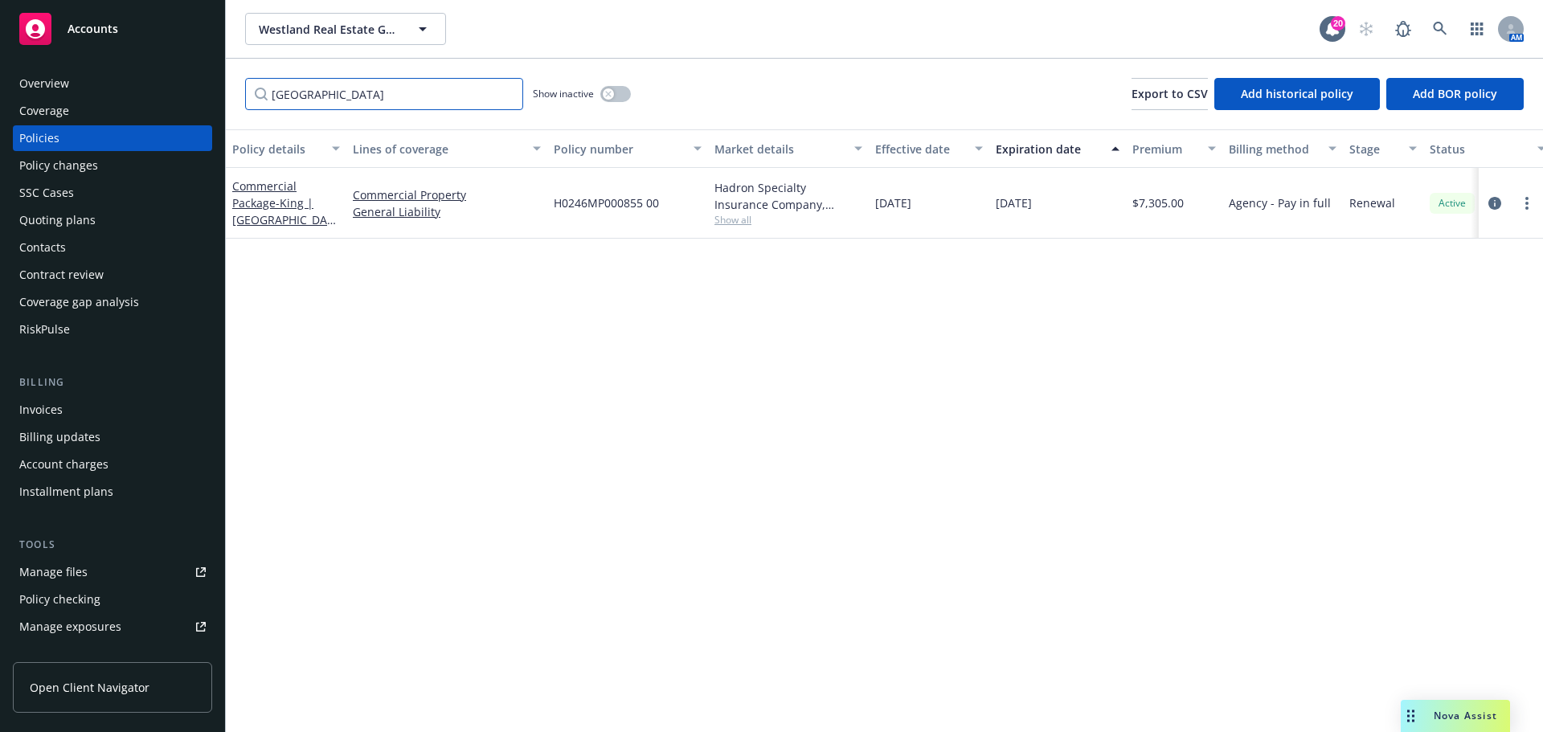
drag, startPoint x: 370, startPoint y: 85, endPoint x: 62, endPoint y: 88, distance: 307.9
click at [62, 88] on div "Accounts Overview Coverage Policies Policy changes SSC Cases Quoting plans Cont…" at bounding box center [771, 366] width 1543 height 732
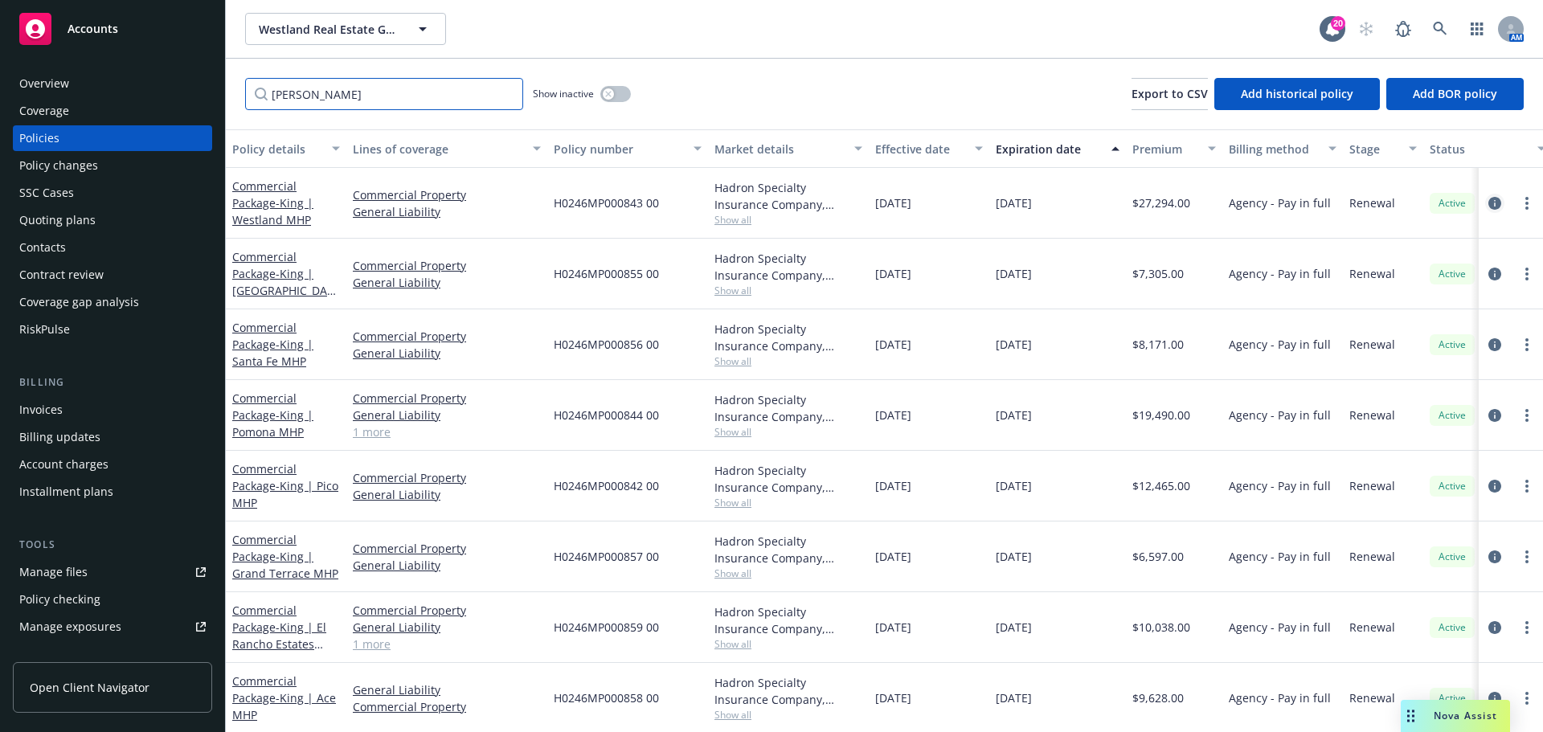
type input "westland MH"
click at [1489, 199] on icon "circleInformation" at bounding box center [1495, 203] width 13 height 13
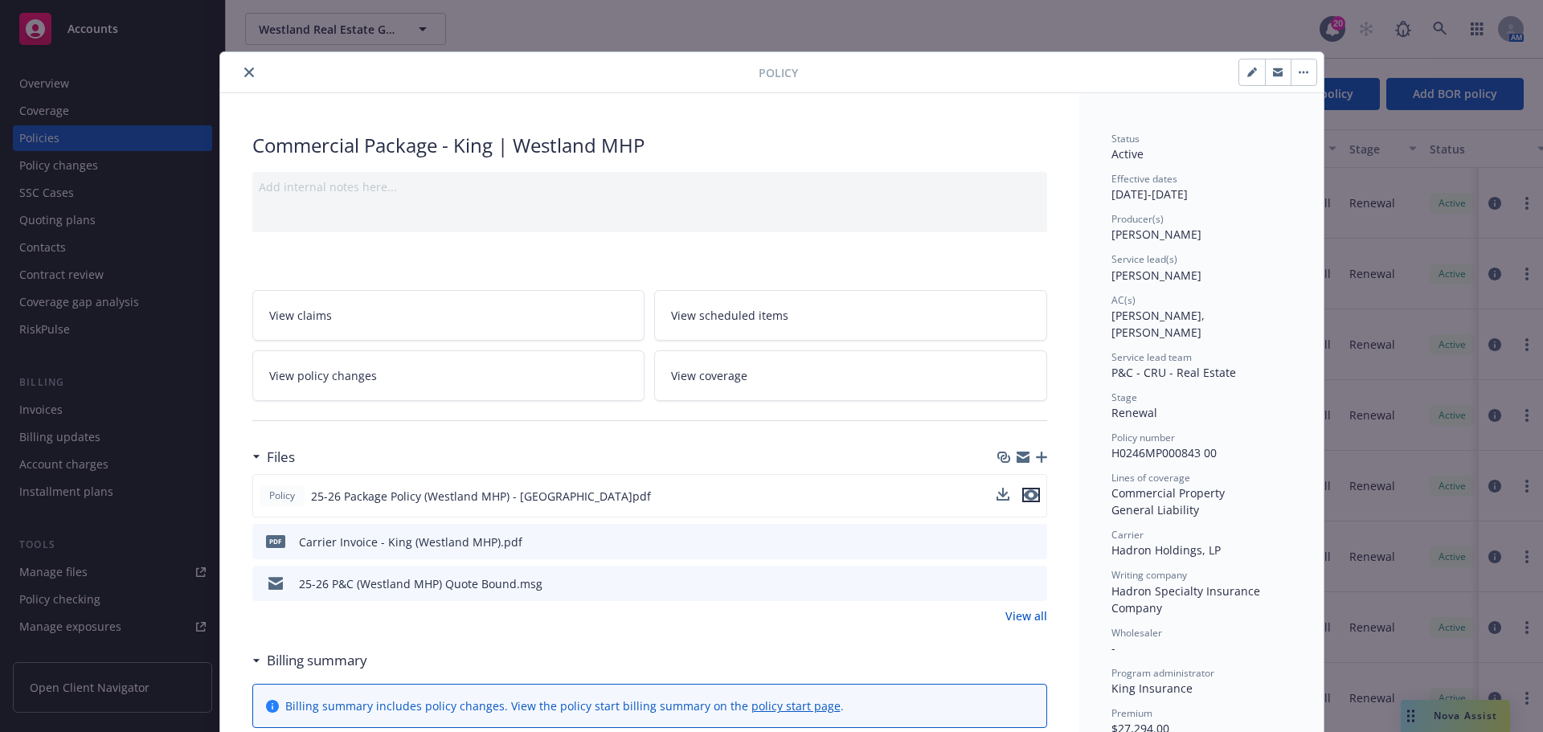
click at [1030, 492] on icon "preview file" at bounding box center [1031, 495] width 14 height 11
drag, startPoint x: 789, startPoint y: 37, endPoint x: 789, endPoint y: 46, distance: 8.9
click at [789, 43] on div "Policy Commercial Package - King | Westland MHP Add internal notes here... View…" at bounding box center [771, 366] width 1543 height 732
click at [789, 46] on div "Policy Commercial Package - King | Westland MHP Add internal notes here... View…" at bounding box center [771, 366] width 1543 height 732
click at [1024, 490] on icon "preview file" at bounding box center [1031, 495] width 14 height 11
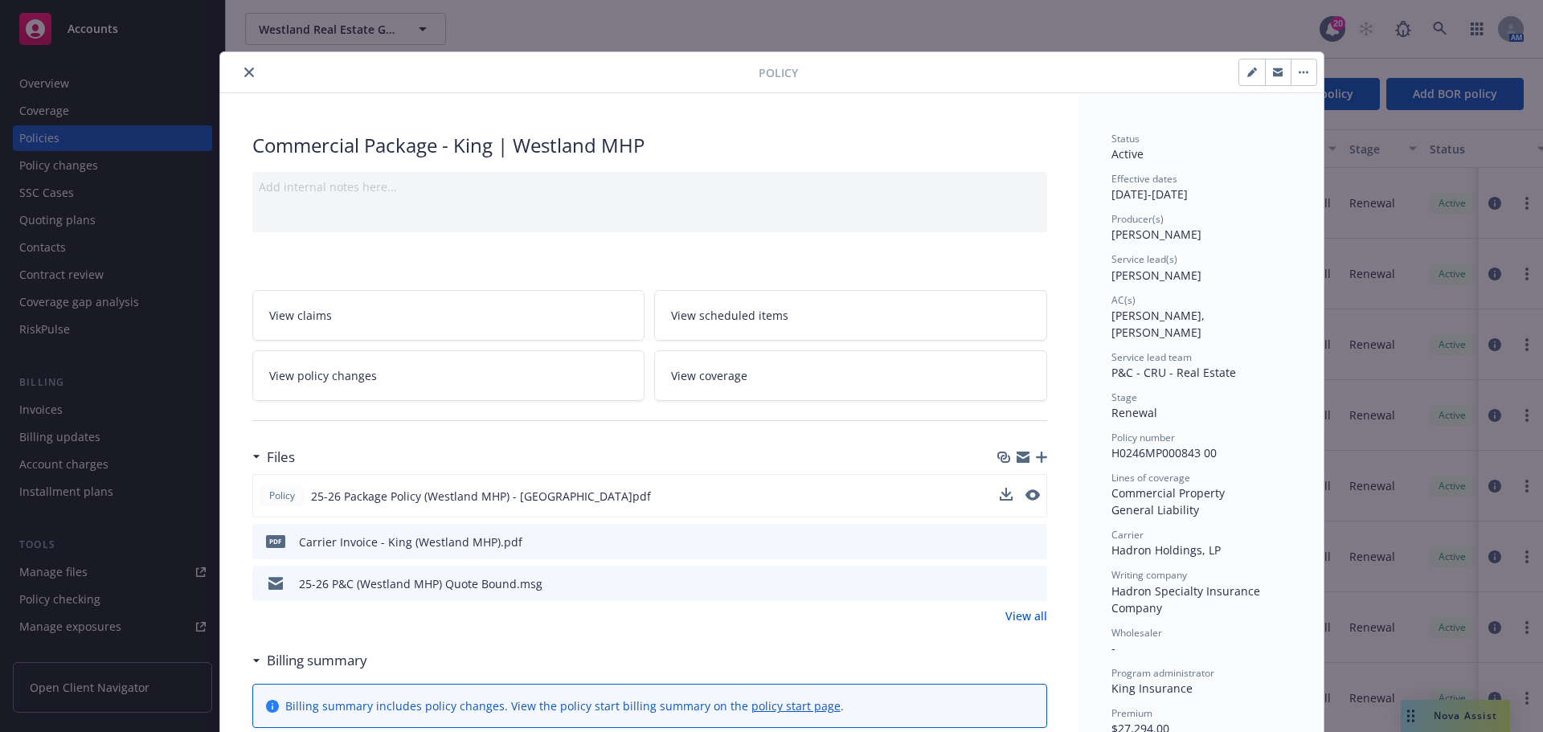
click at [244, 68] on icon "close" at bounding box center [249, 73] width 10 height 10
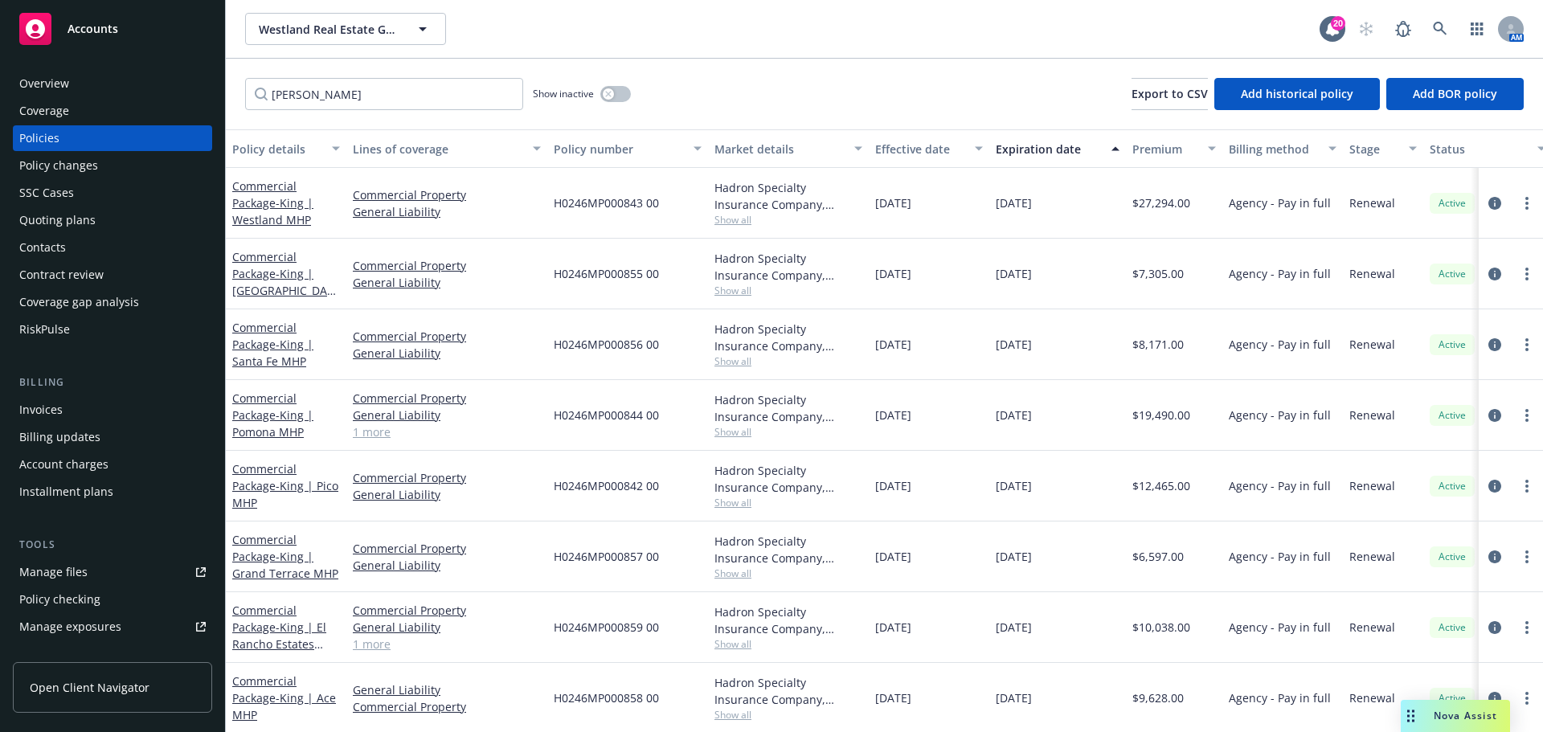
click at [943, 27] on div "Westland Real Estate Group Westland Real Estate Group" at bounding box center [782, 29] width 1075 height 32
click at [340, 27] on span "Westland Real Estate Group" at bounding box center [328, 29] width 139 height 17
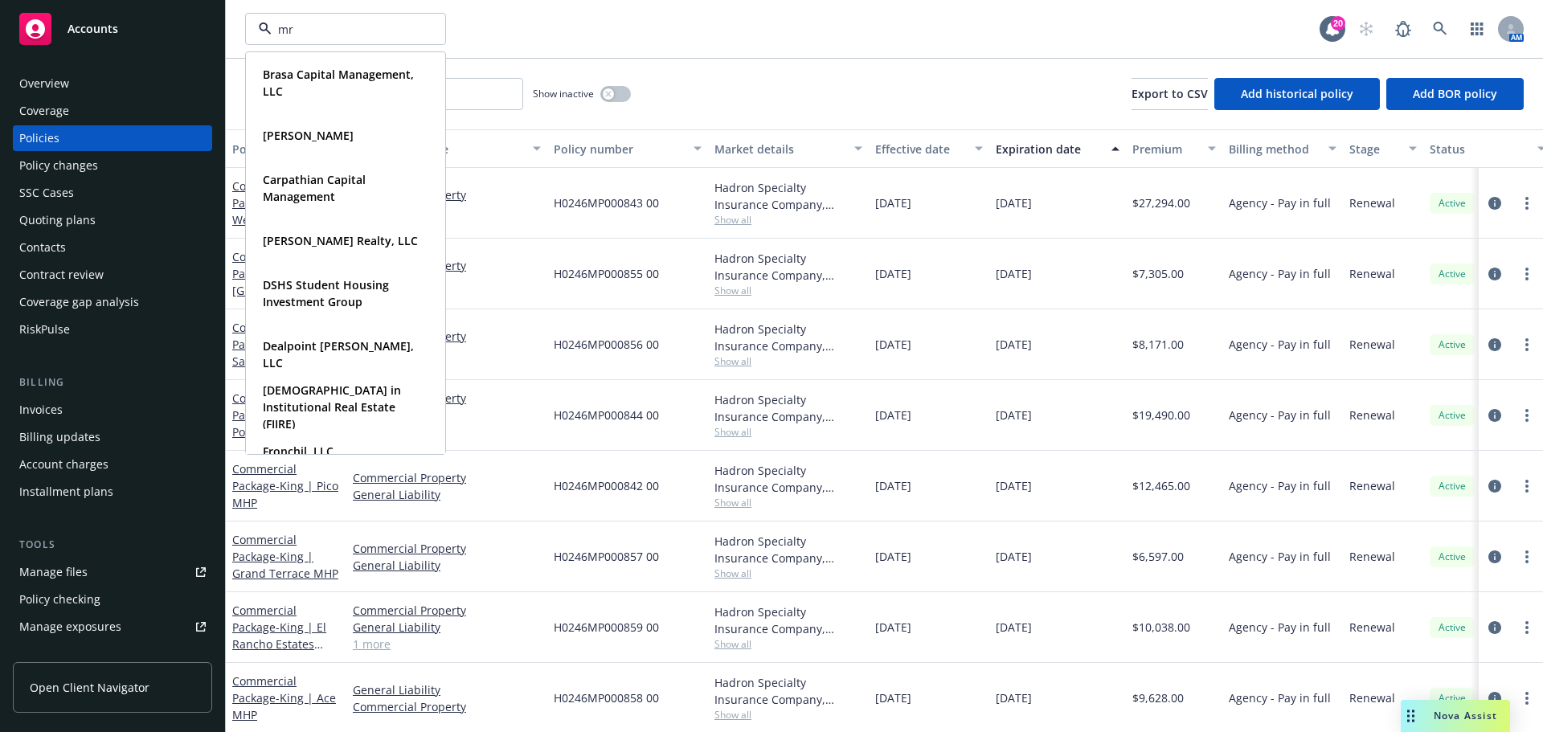
type input "mrk"
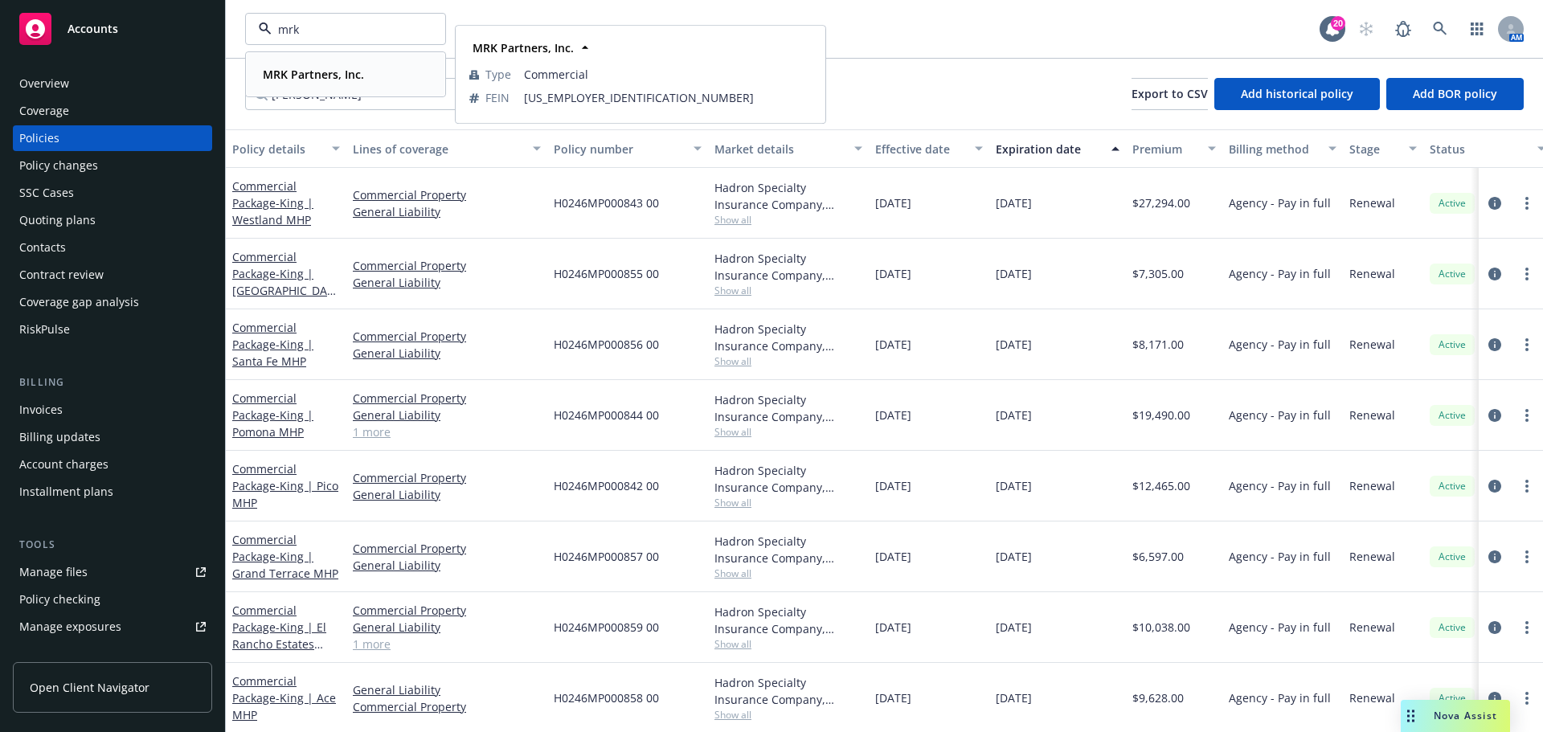
click at [383, 67] on div "MRK Partners, Inc." at bounding box center [345, 74] width 178 height 23
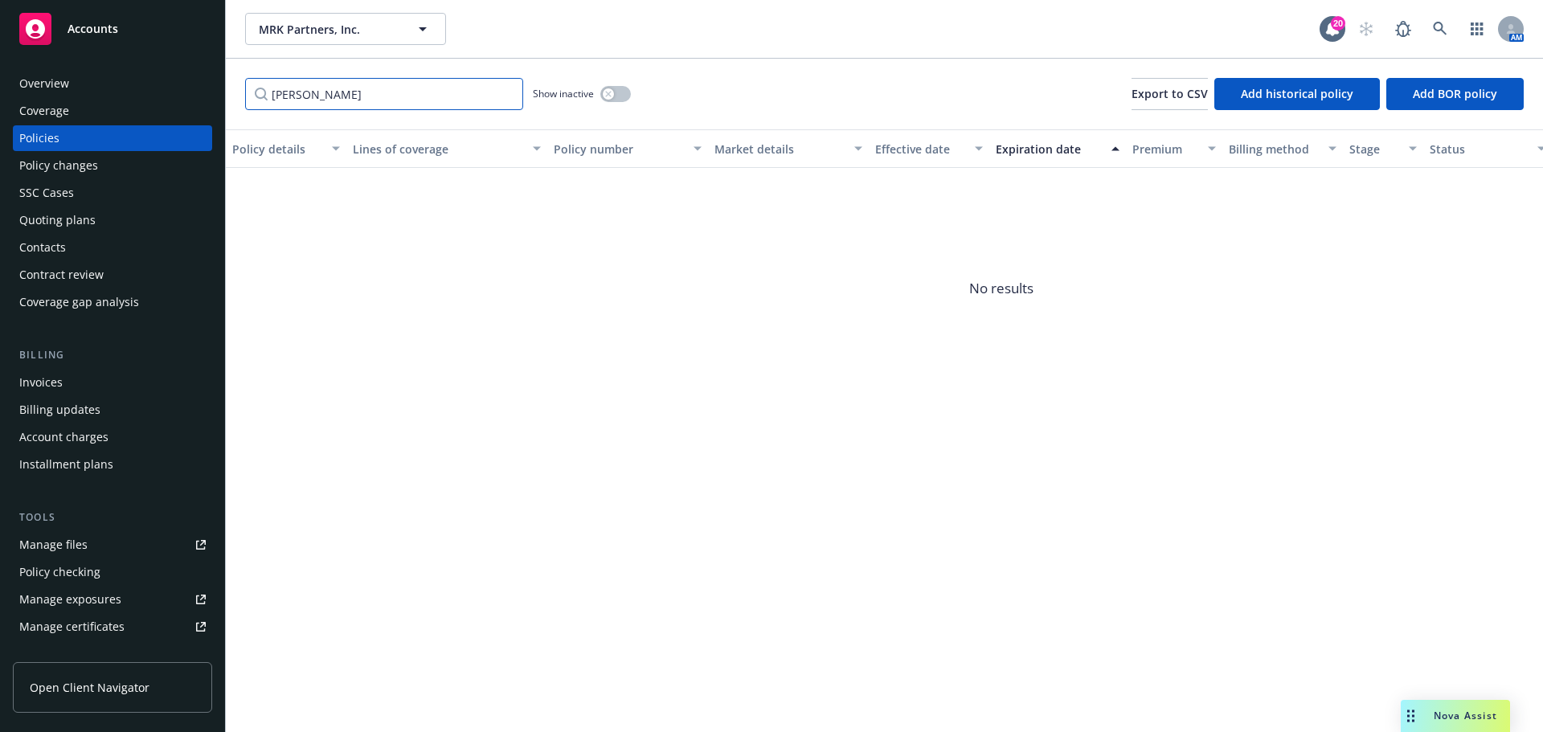
drag, startPoint x: 349, startPoint y: 98, endPoint x: 121, endPoint y: 76, distance: 229.3
click at [121, 76] on div "Accounts Overview Coverage Policies Policy changes SSC Cases Quoting plans Cont…" at bounding box center [771, 366] width 1543 height 732
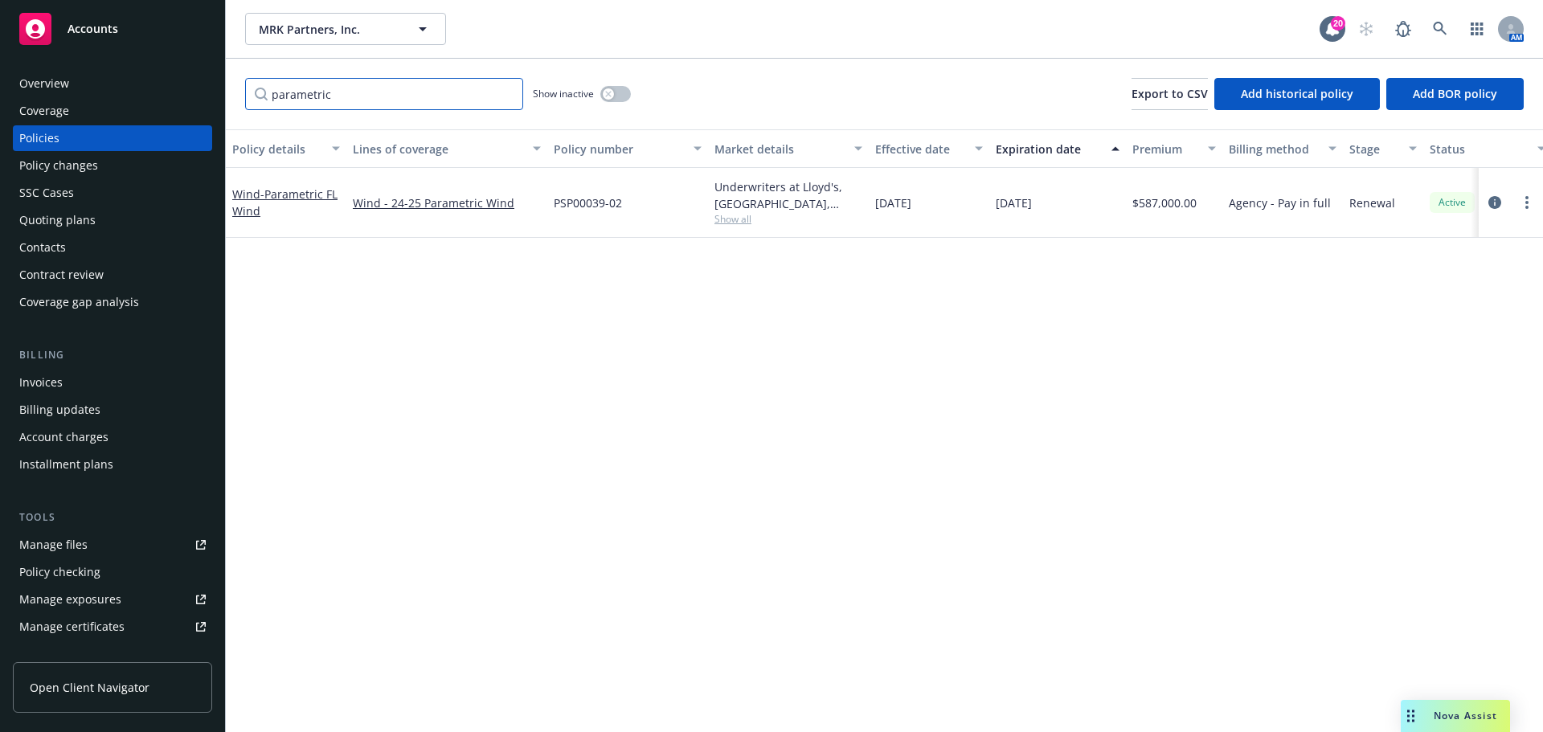
type input "parametric"
